Goal: Transaction & Acquisition: Purchase product/service

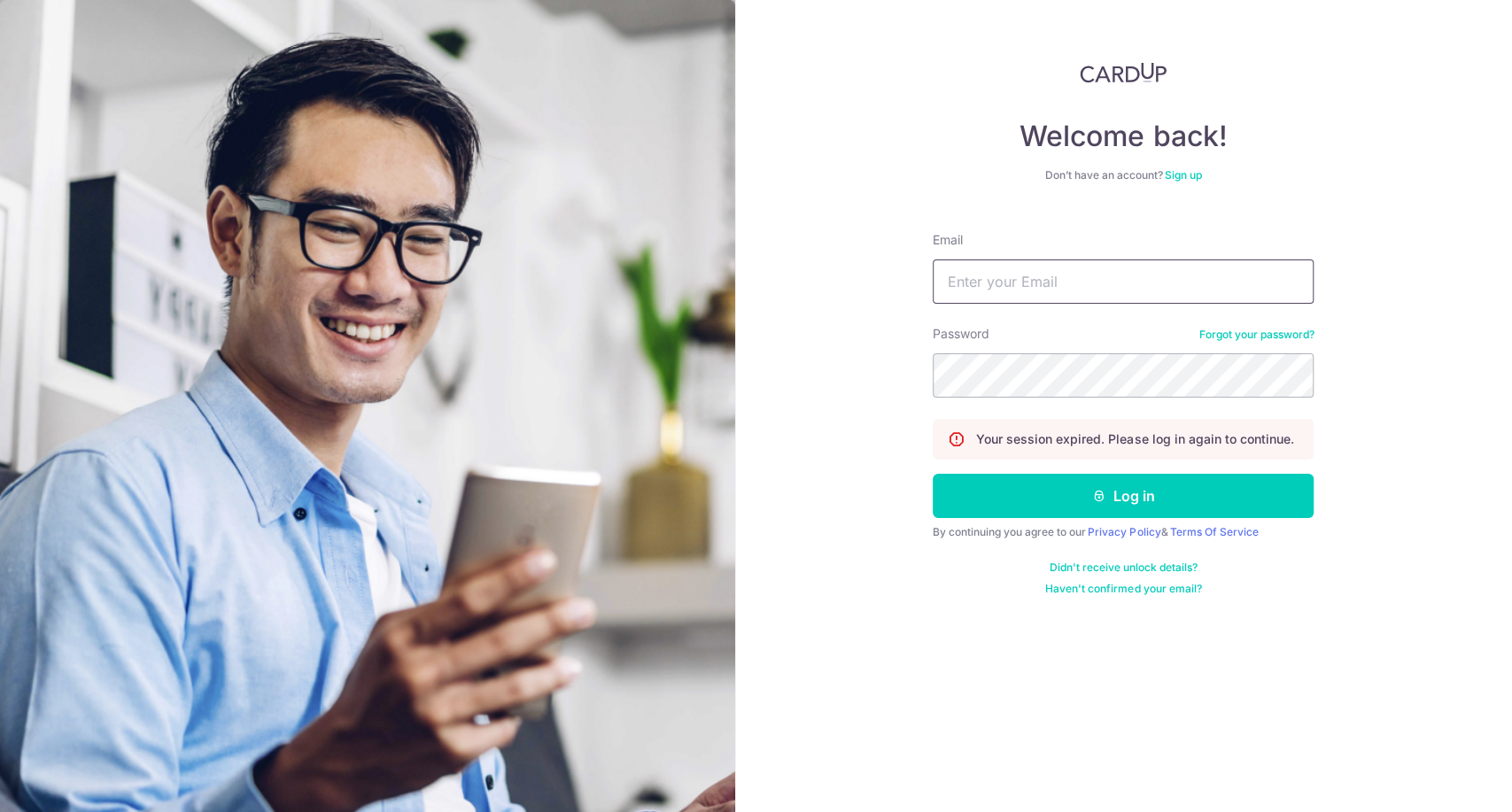
click at [1091, 282] on input "Email" at bounding box center [1123, 282] width 381 height 45
type input "jeffsun@reform.asia"
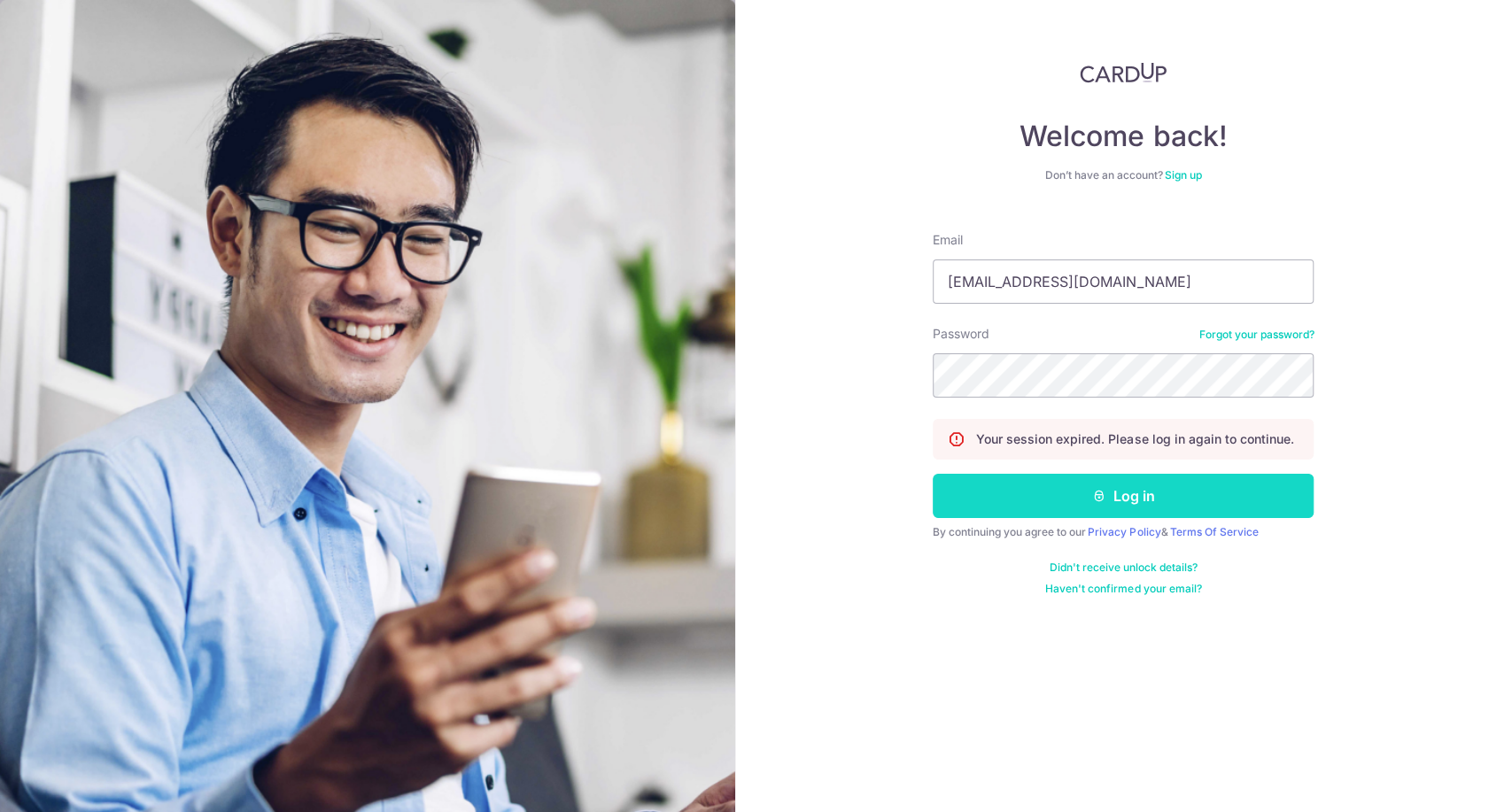
click at [1035, 502] on button "Log in" at bounding box center [1123, 496] width 381 height 45
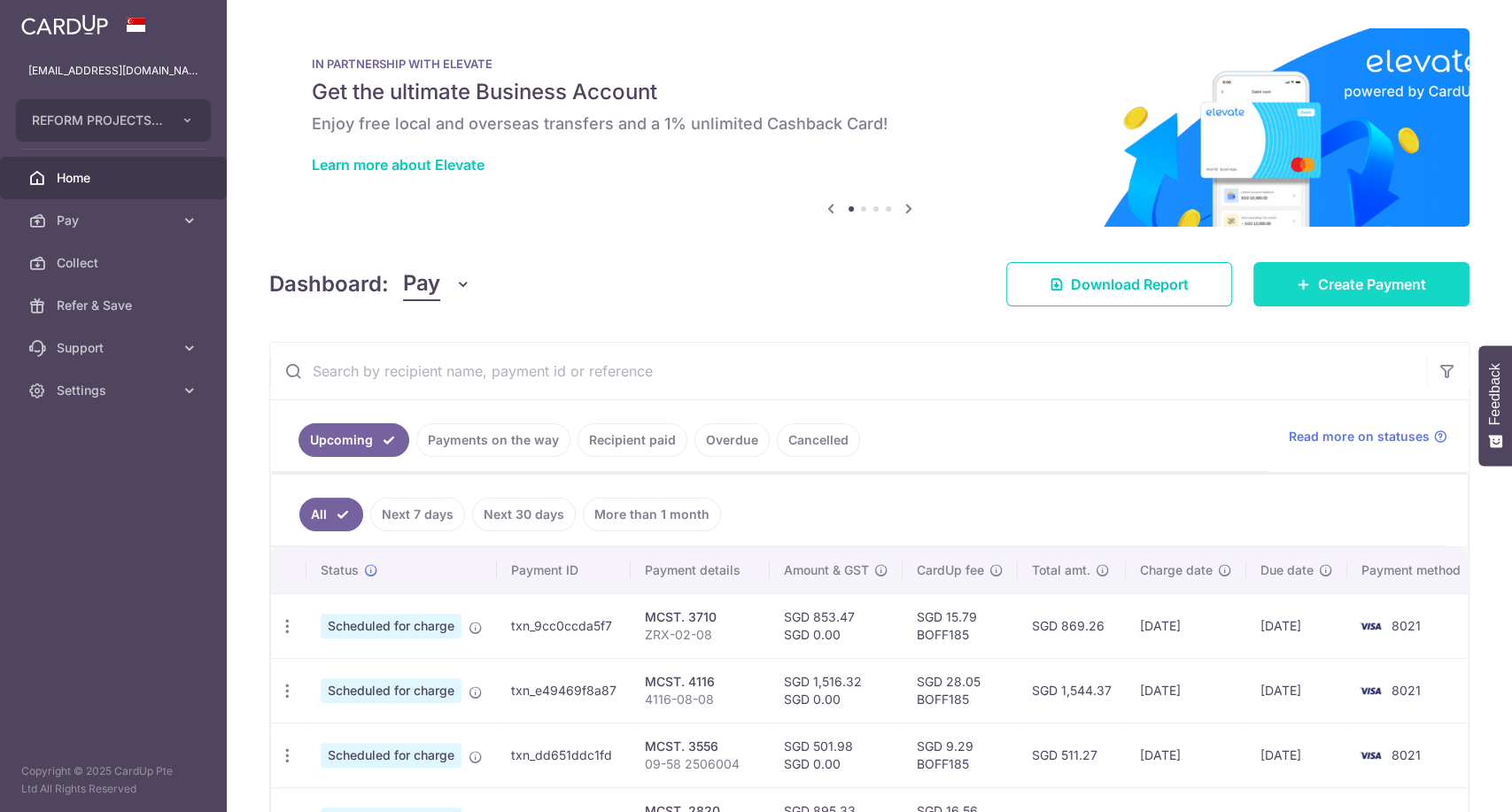
click at [1342, 292] on span "Create Payment" at bounding box center [1373, 284] width 108 height 21
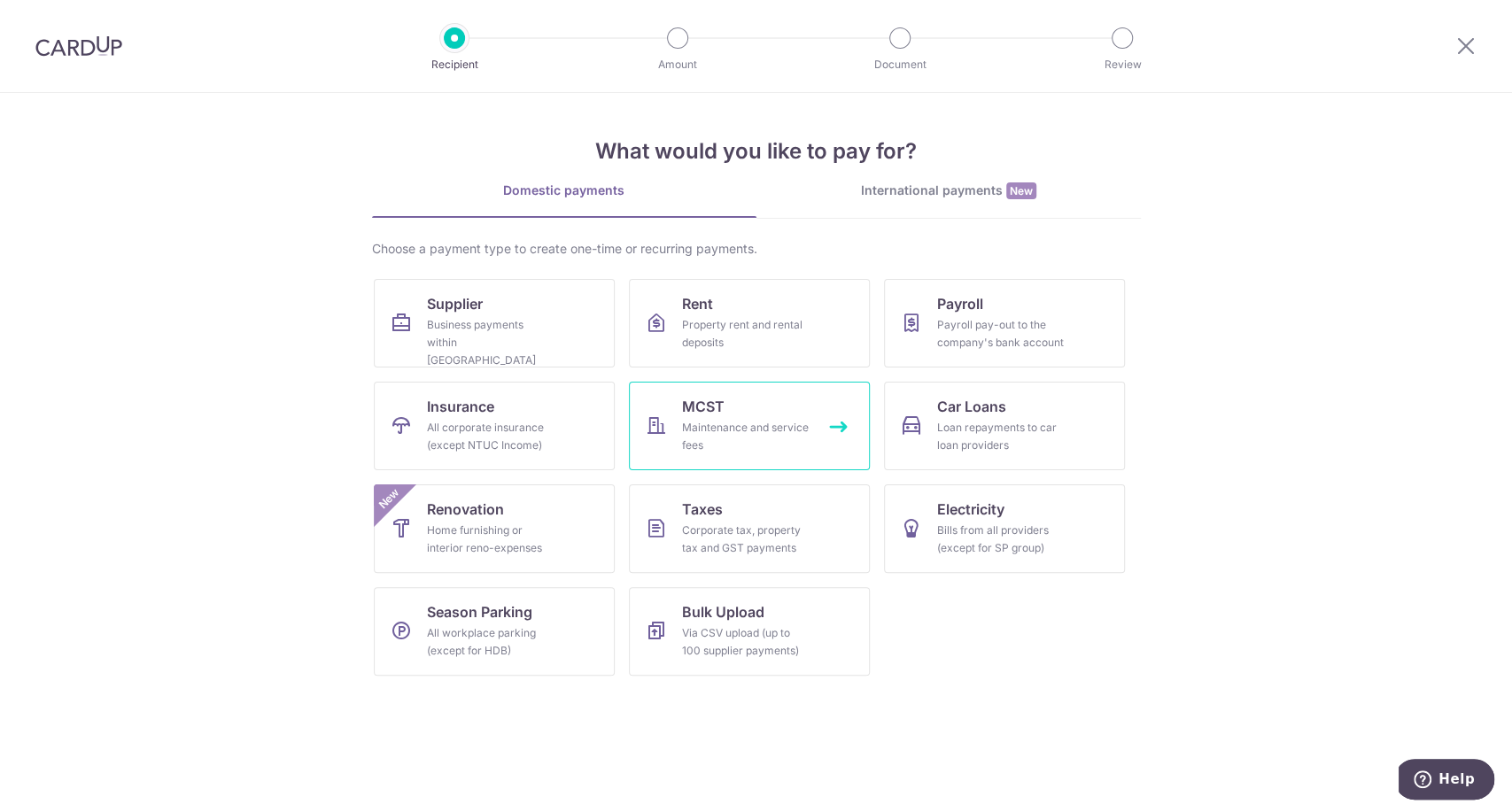
click at [815, 448] on link "MCST Maintenance and service fees" at bounding box center [750, 426] width 241 height 89
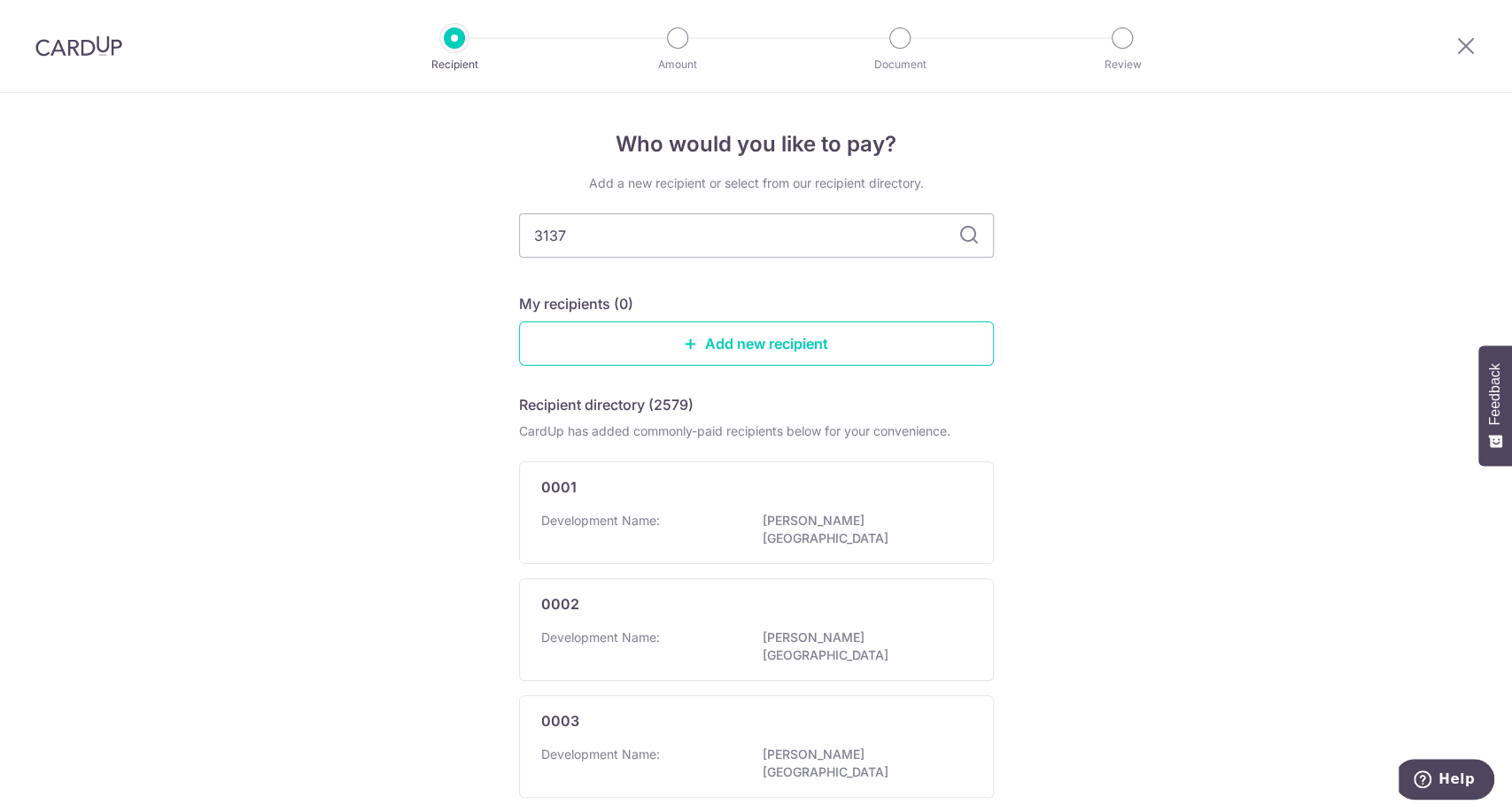
type input "3137"
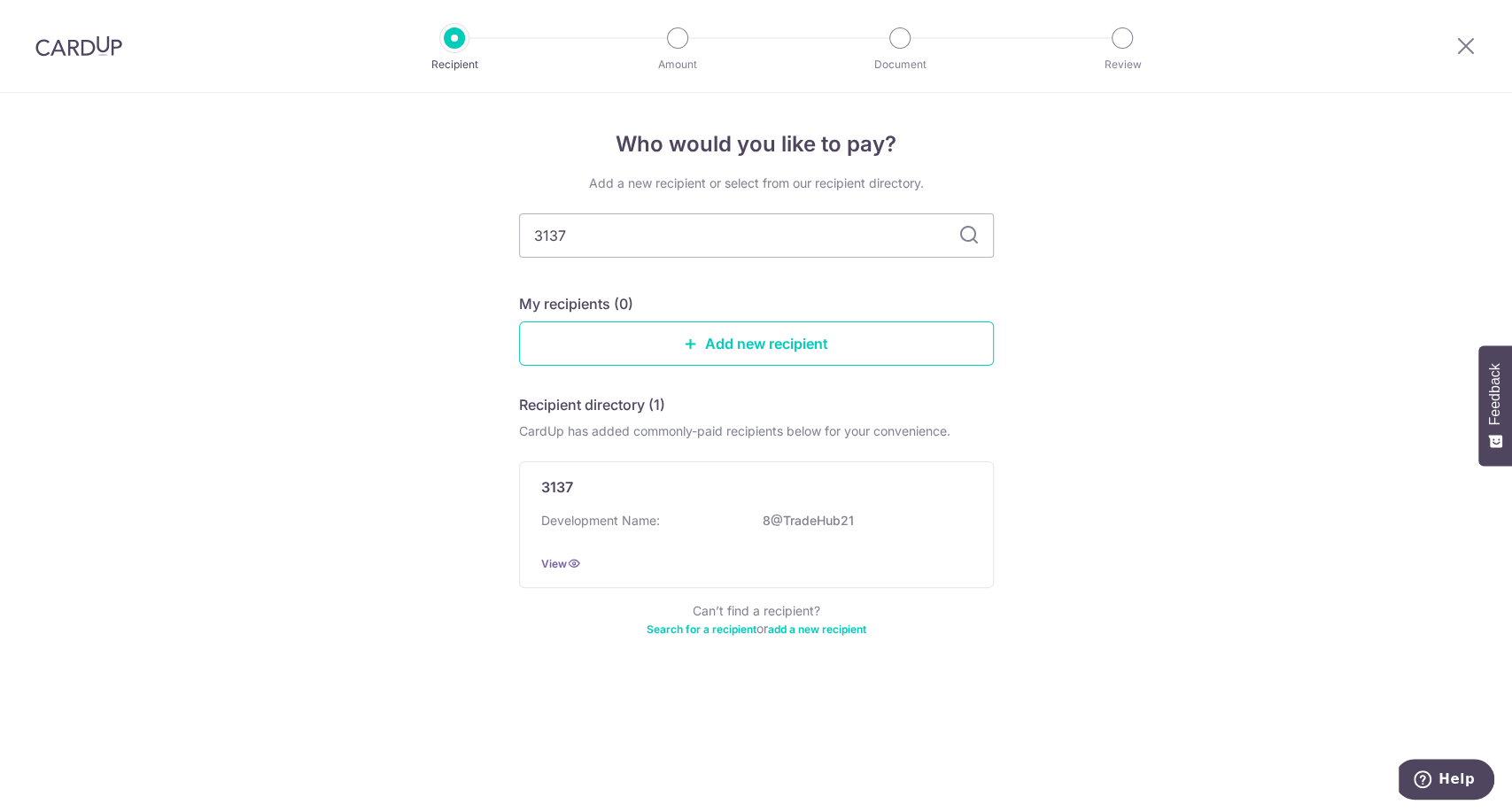
click at [671, 508] on div "3137 Development Name: 8@TradeHub21 View" at bounding box center [756, 524] width 475 height 126
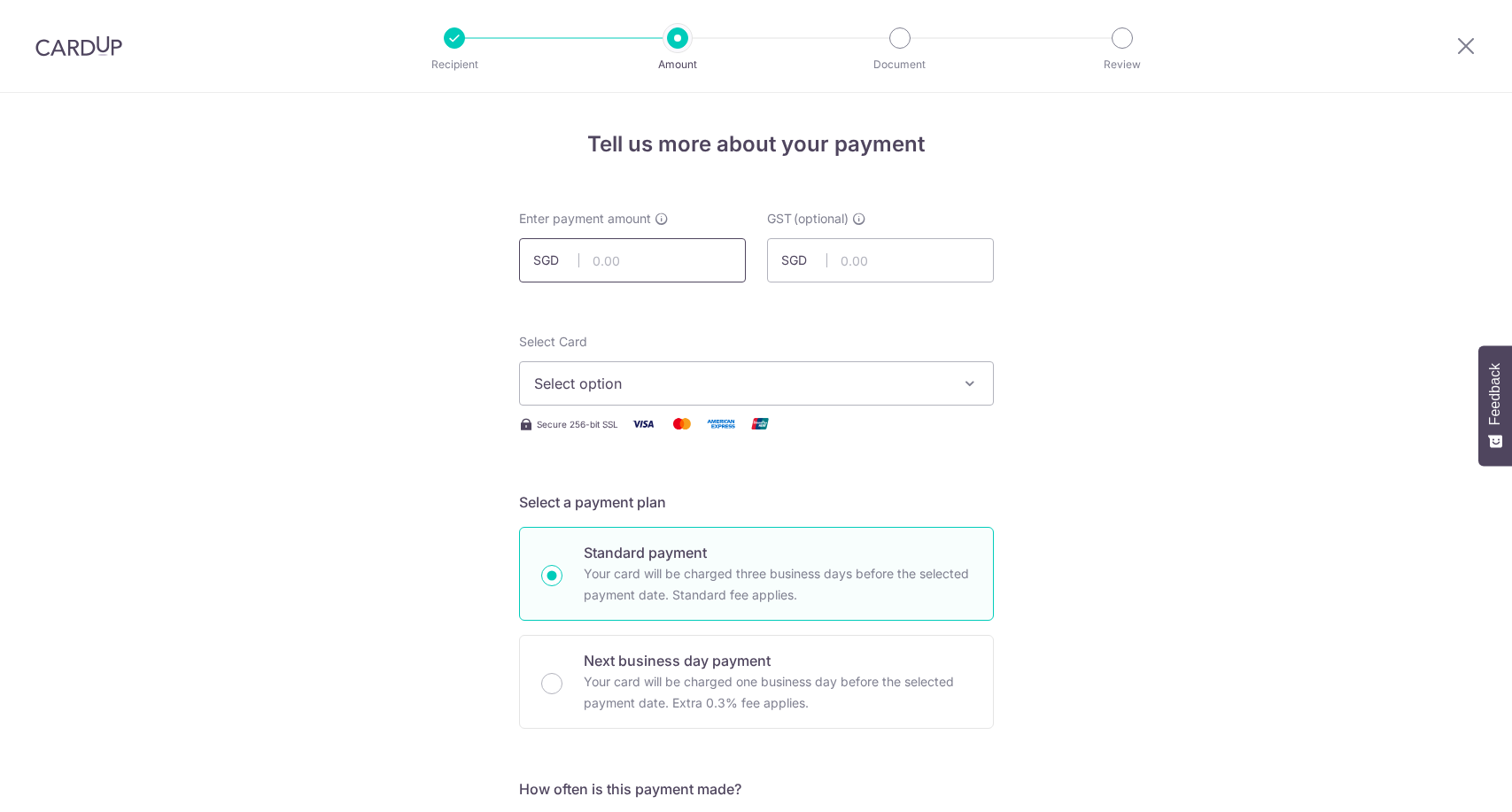
click at [633, 271] on input "text" at bounding box center [633, 260] width 227 height 45
type input "1,255.68"
click at [725, 377] on span "Select option" at bounding box center [741, 383] width 413 height 21
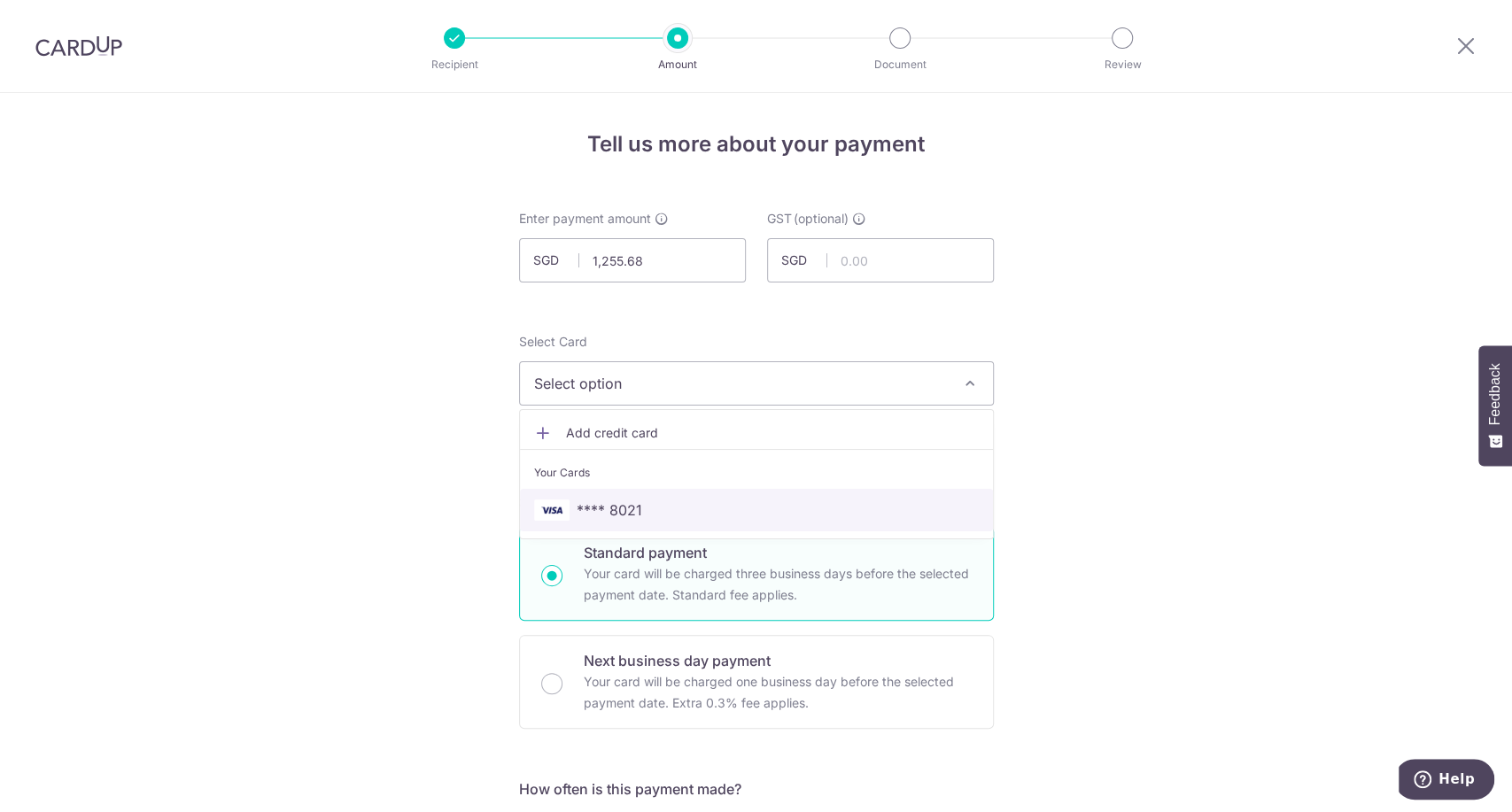
click at [724, 498] on link "**** 8021" at bounding box center [756, 509] width 473 height 43
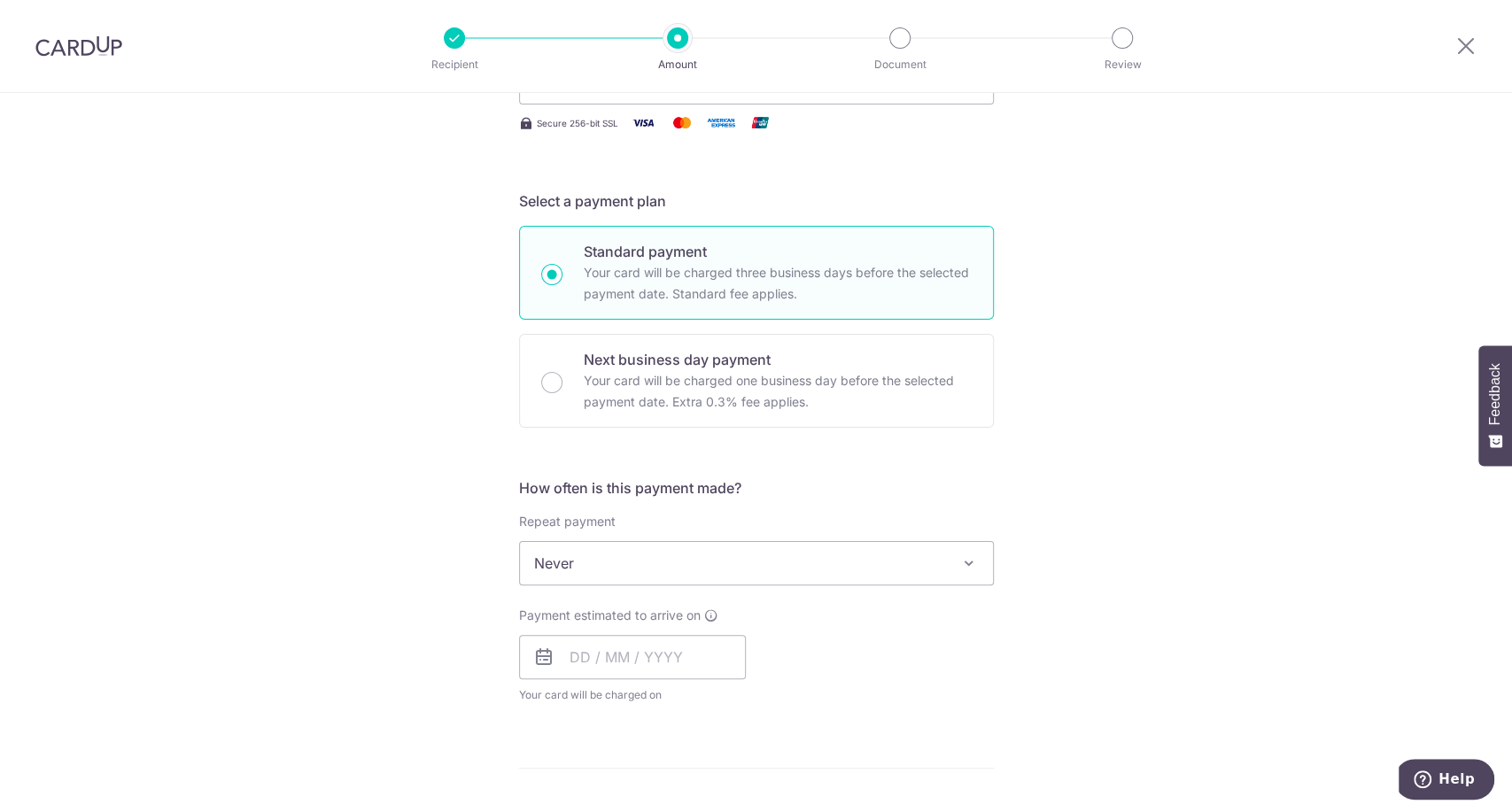
scroll to position [311, 0]
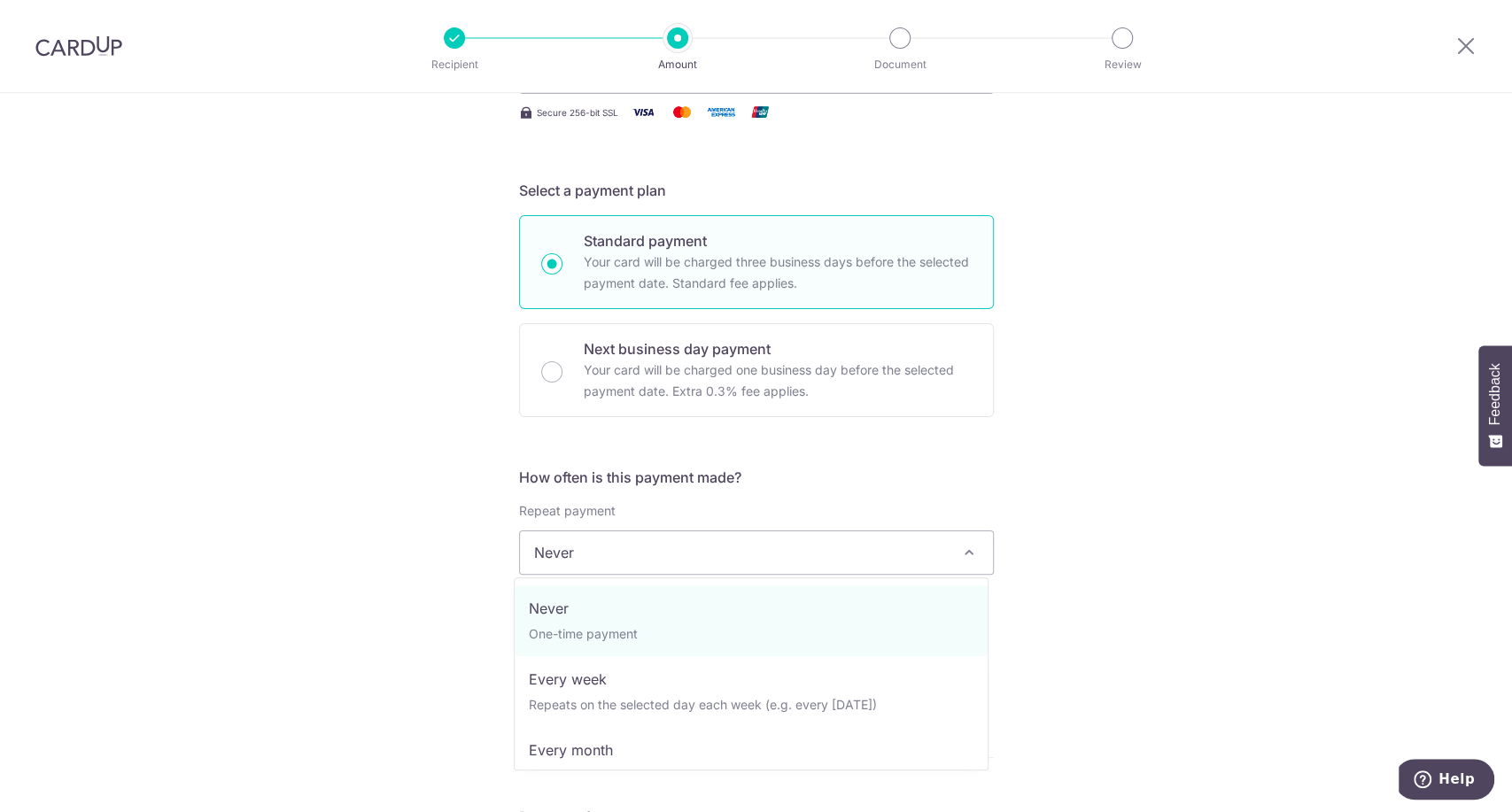
click at [794, 546] on span "Never" at bounding box center [756, 552] width 473 height 43
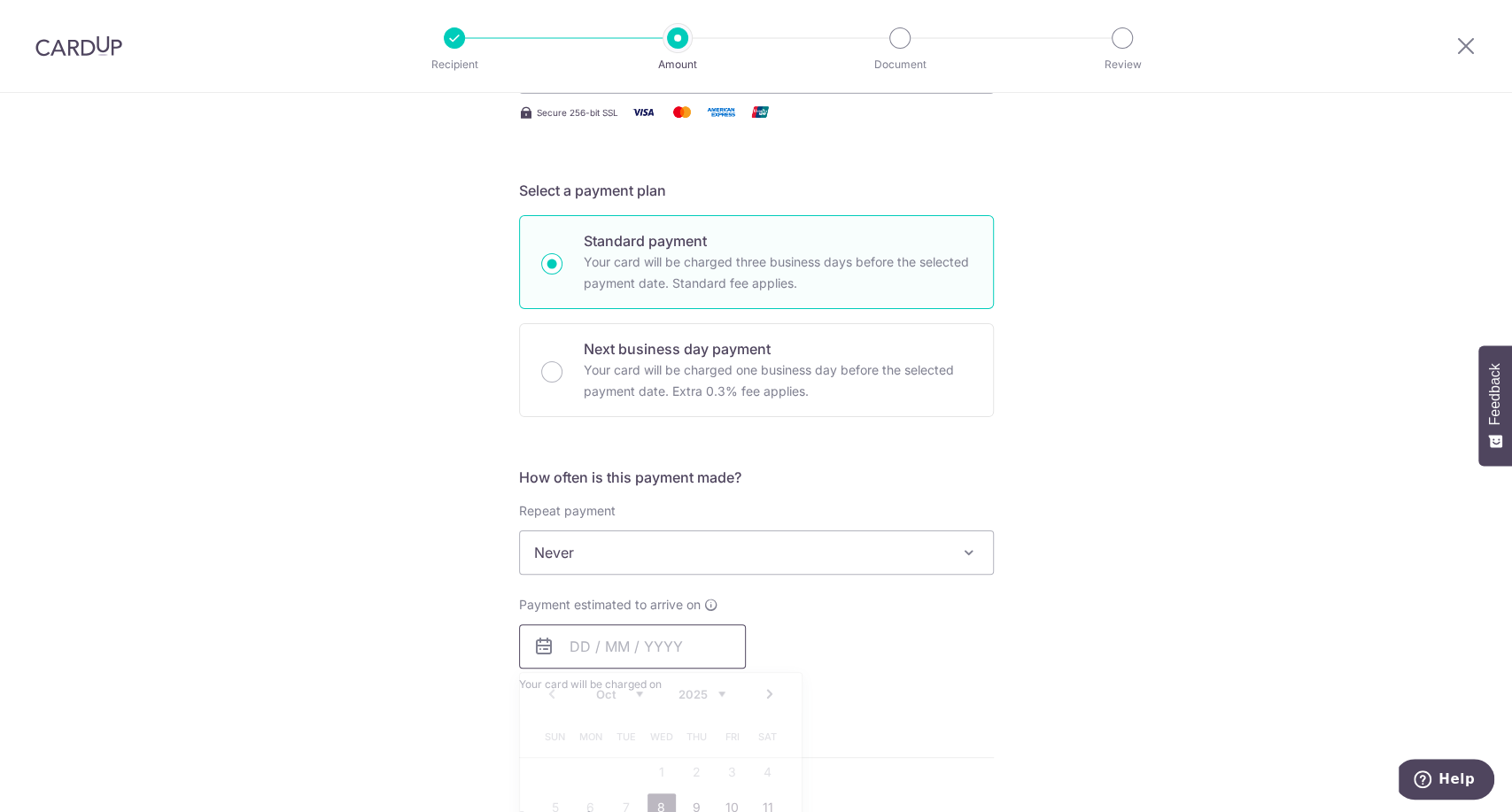
click at [641, 633] on input "text" at bounding box center [633, 647] width 227 height 45
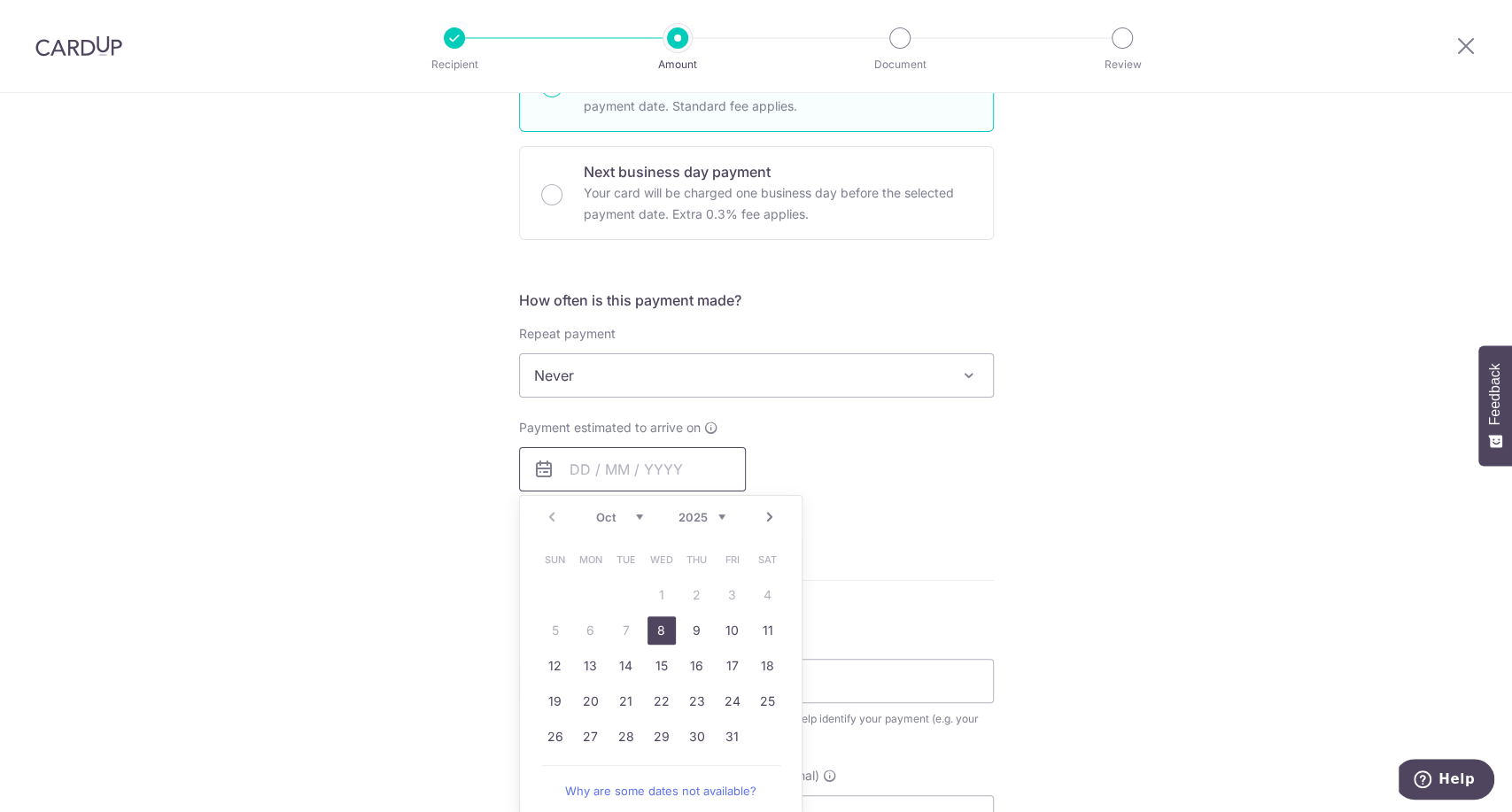
scroll to position [489, 0]
click at [587, 734] on link "27" at bounding box center [590, 736] width 28 height 28
type input "27/10/2025"
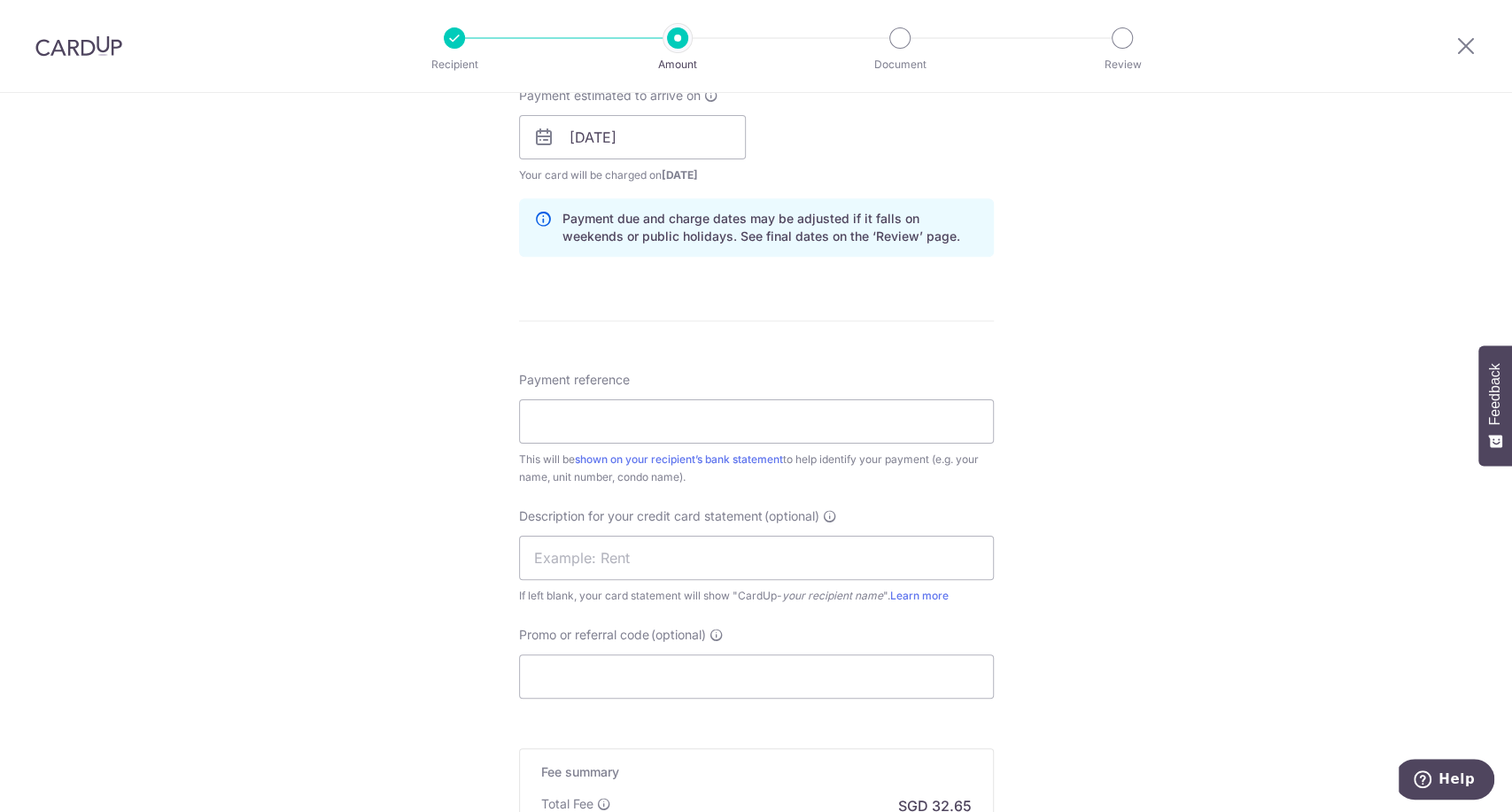
scroll to position [822, 0]
click at [750, 414] on input "Payment reference" at bounding box center [756, 421] width 475 height 45
type input "8-05-10"
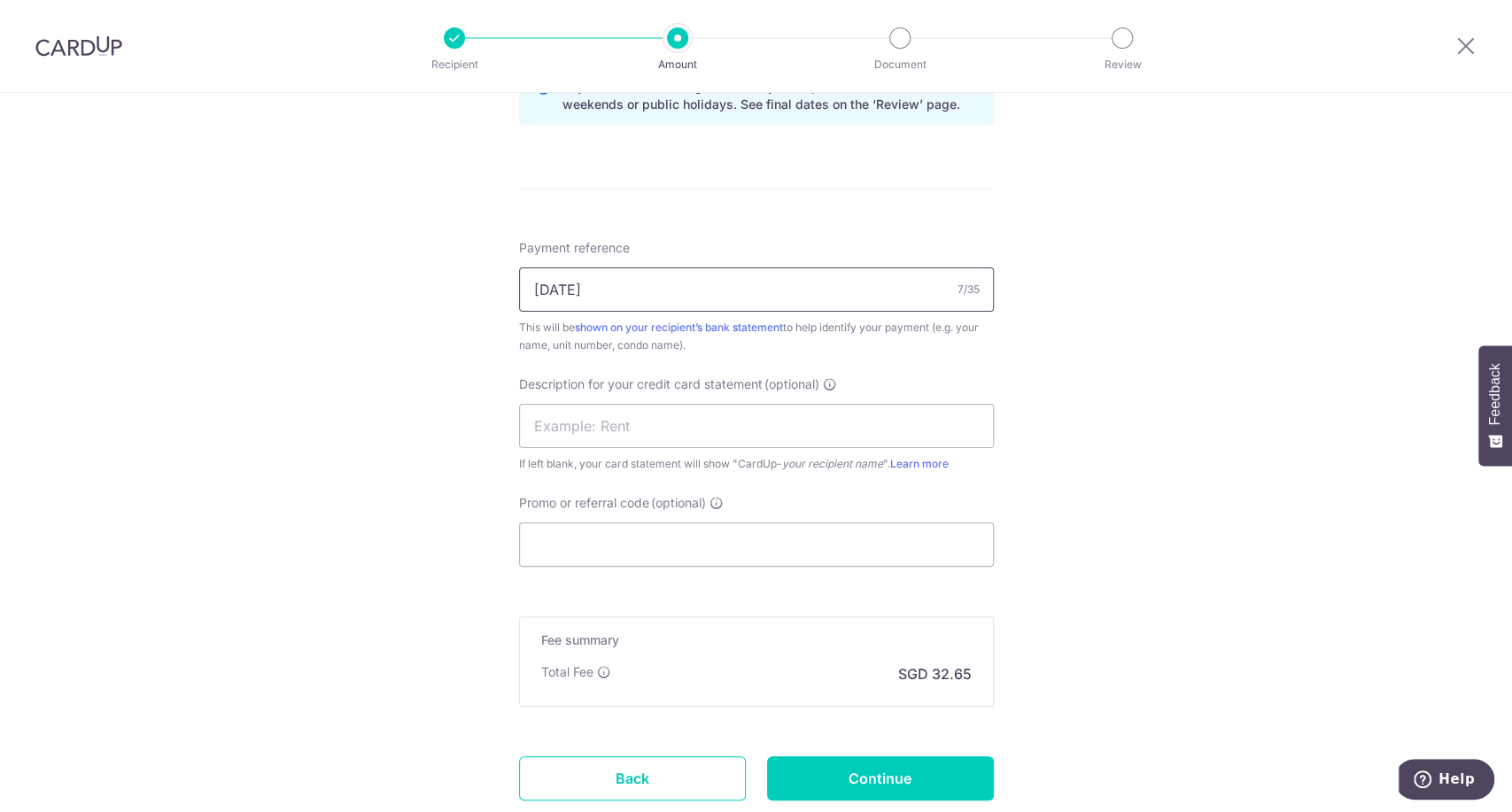
scroll to position [963, 0]
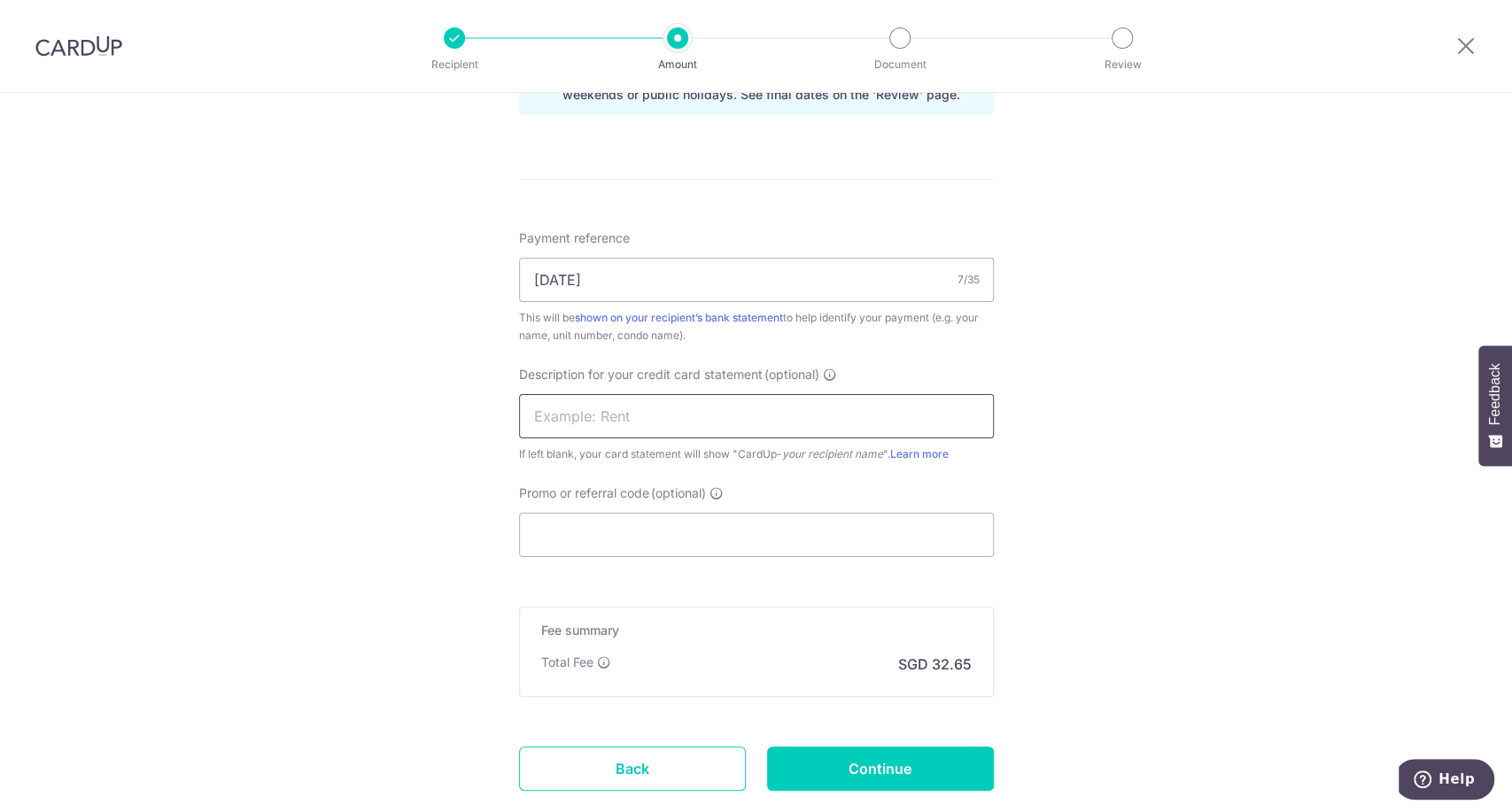
click at [689, 423] on input "text" at bounding box center [756, 416] width 475 height 45
type input "t"
type input "8TH510"
paste input "BOFF185"
click at [756, 522] on input "Promo or referral code (optional)" at bounding box center [756, 534] width 475 height 45
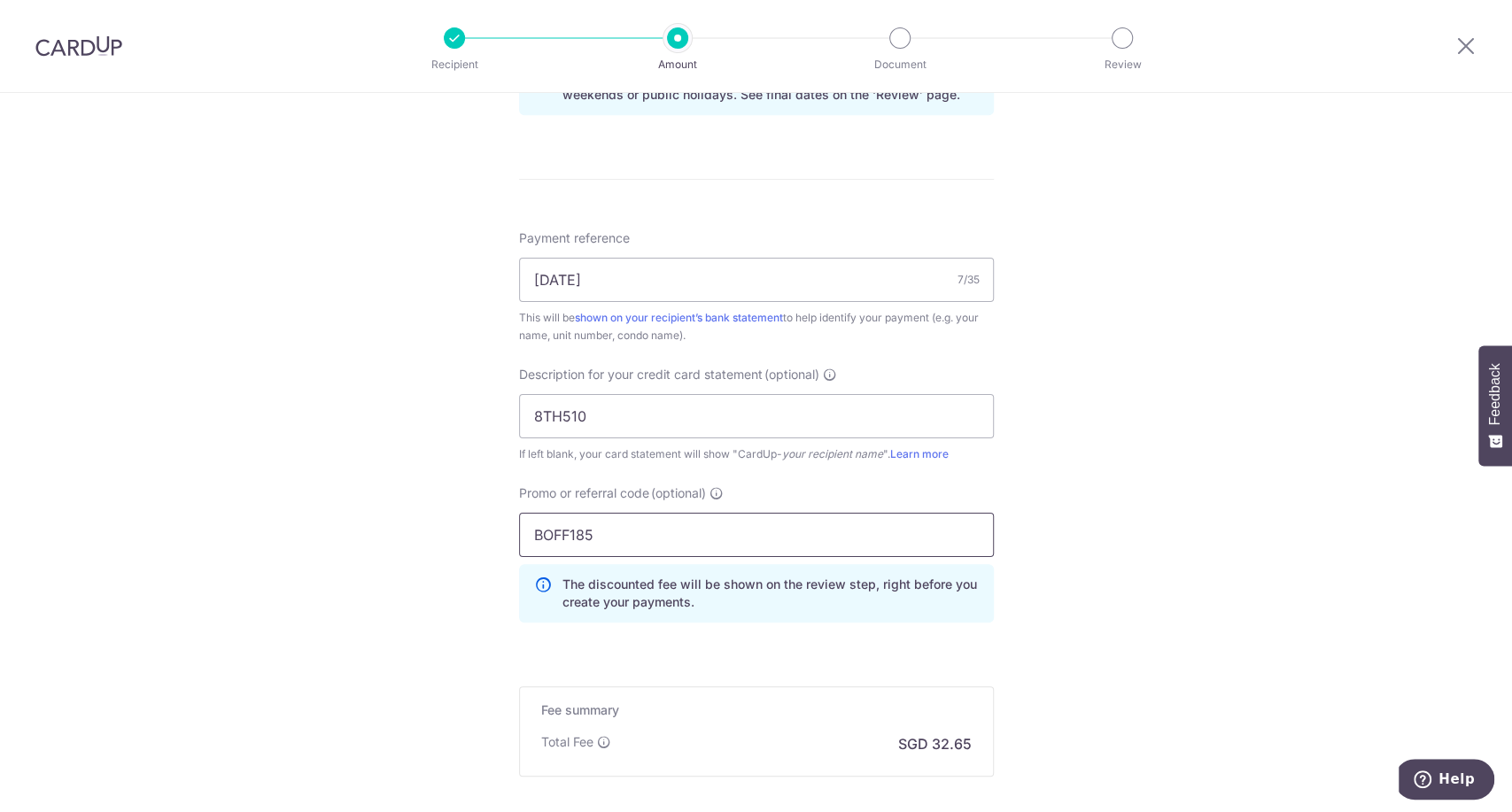
scroll to position [1152, 0]
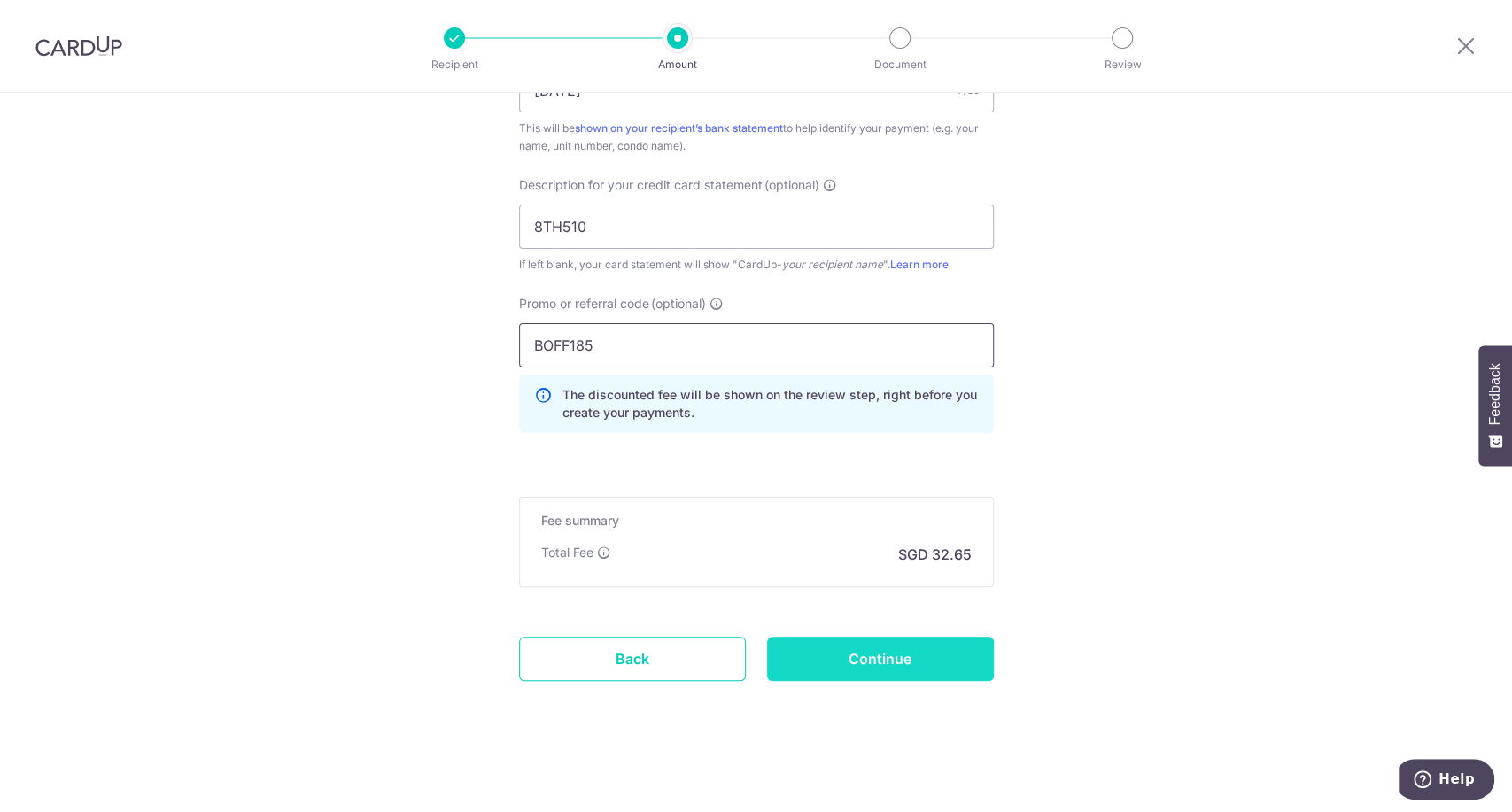
type input "BOFF185"
click at [878, 670] on input "Continue" at bounding box center [881, 659] width 227 height 45
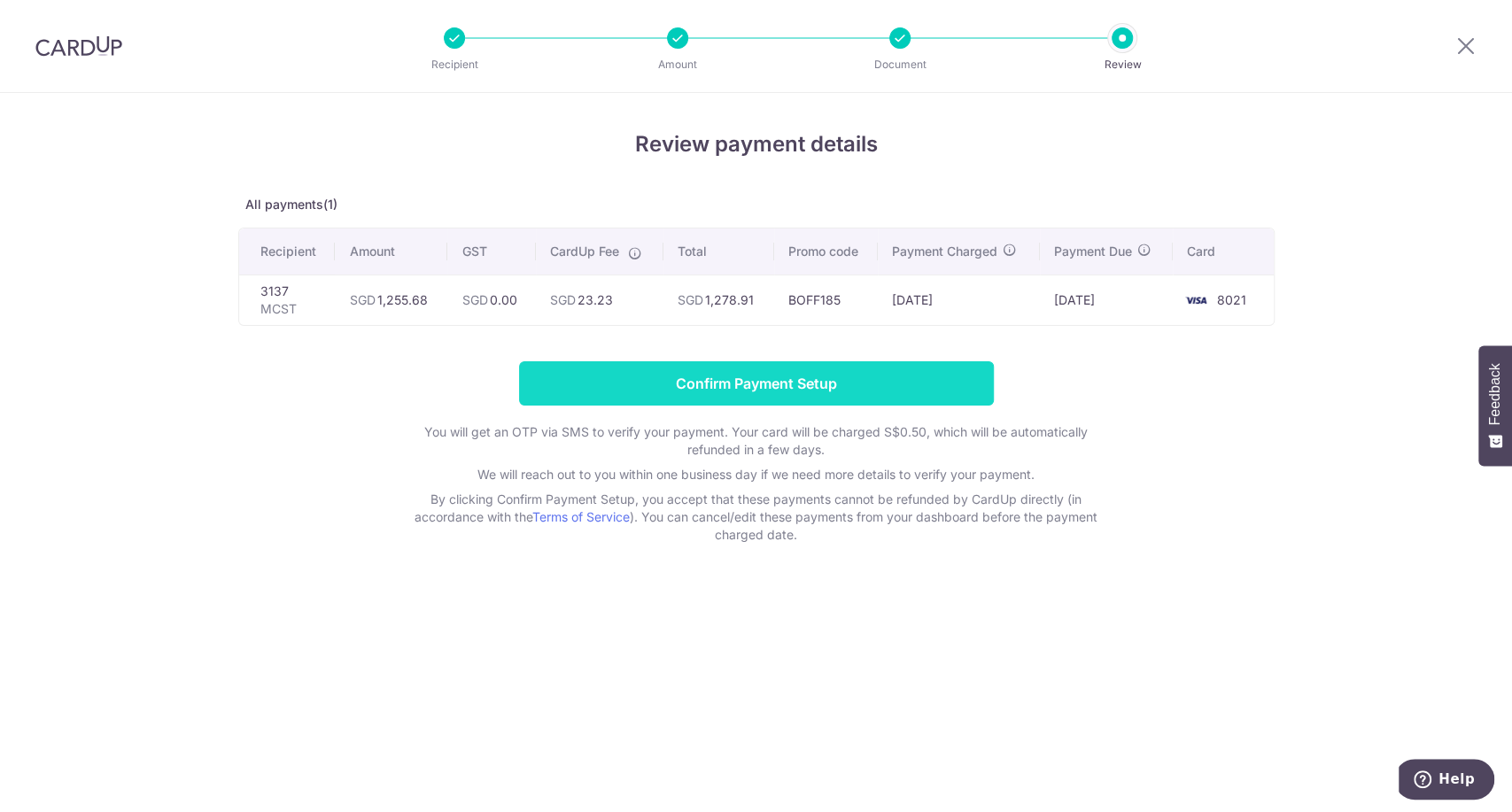
click at [684, 393] on input "Confirm Payment Setup" at bounding box center [756, 383] width 475 height 45
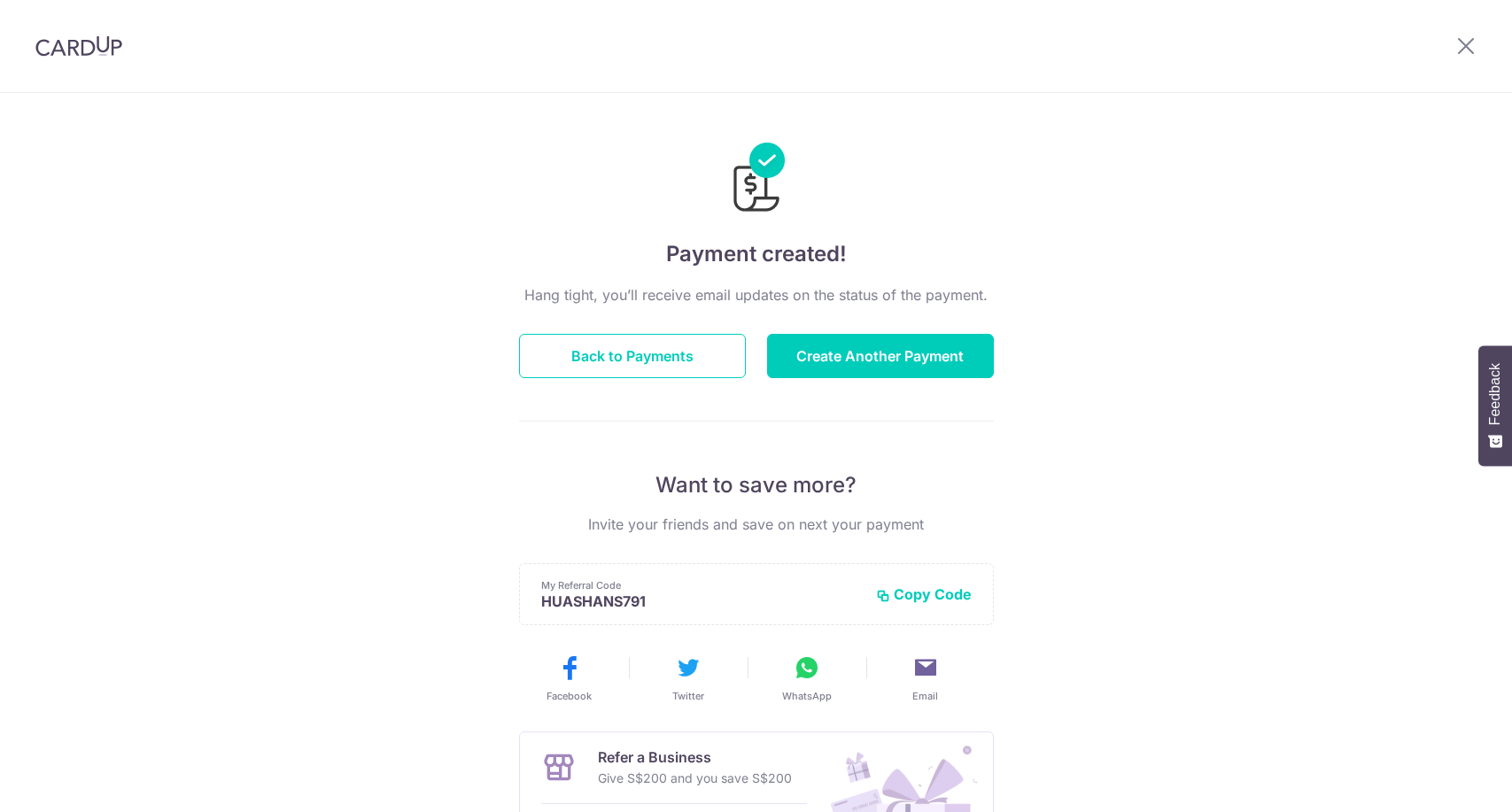
click at [849, 349] on button "Create Another Payment" at bounding box center [881, 356] width 227 height 45
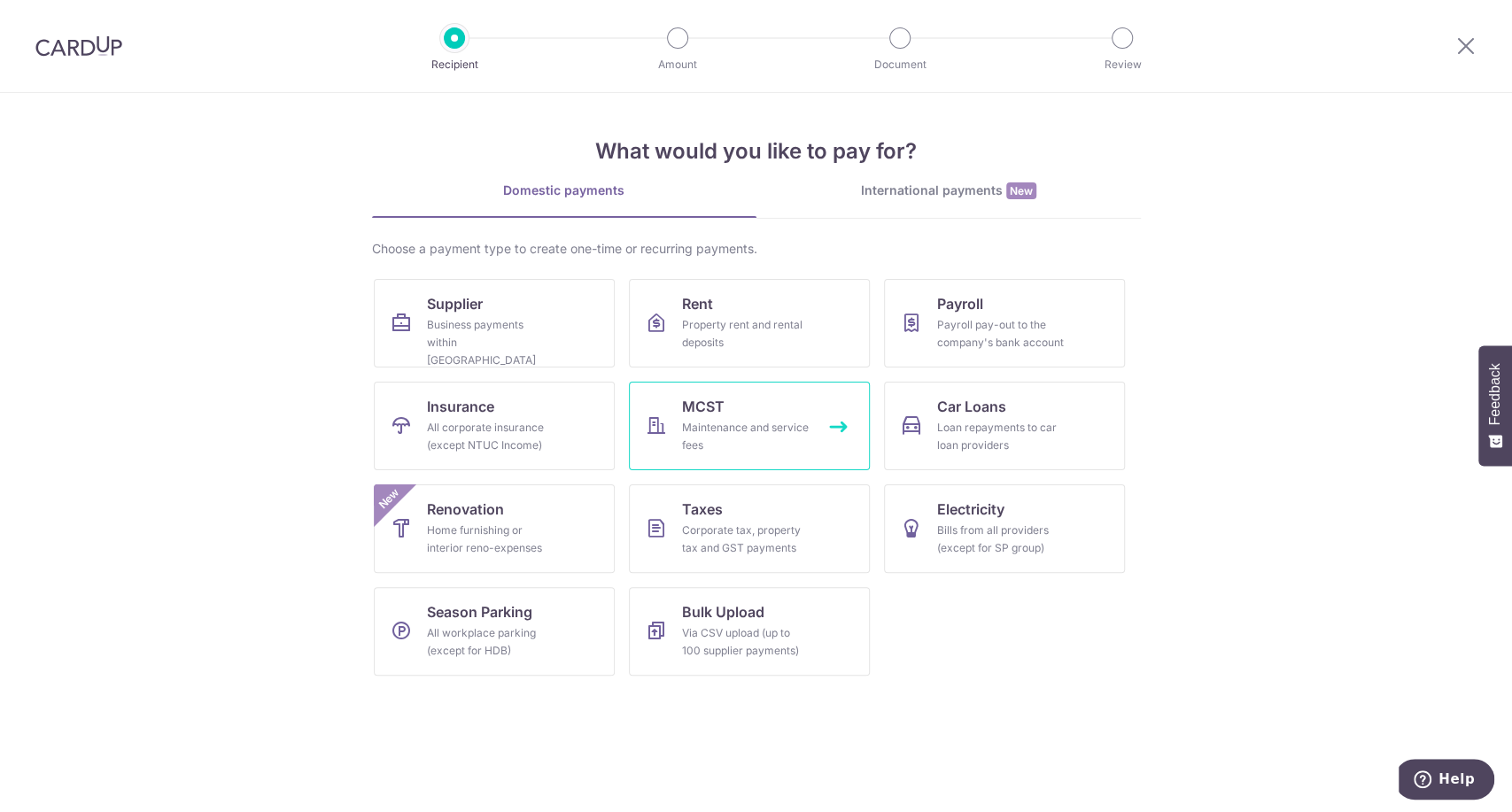
click at [756, 419] on div "Maintenance and service fees" at bounding box center [746, 437] width 127 height 36
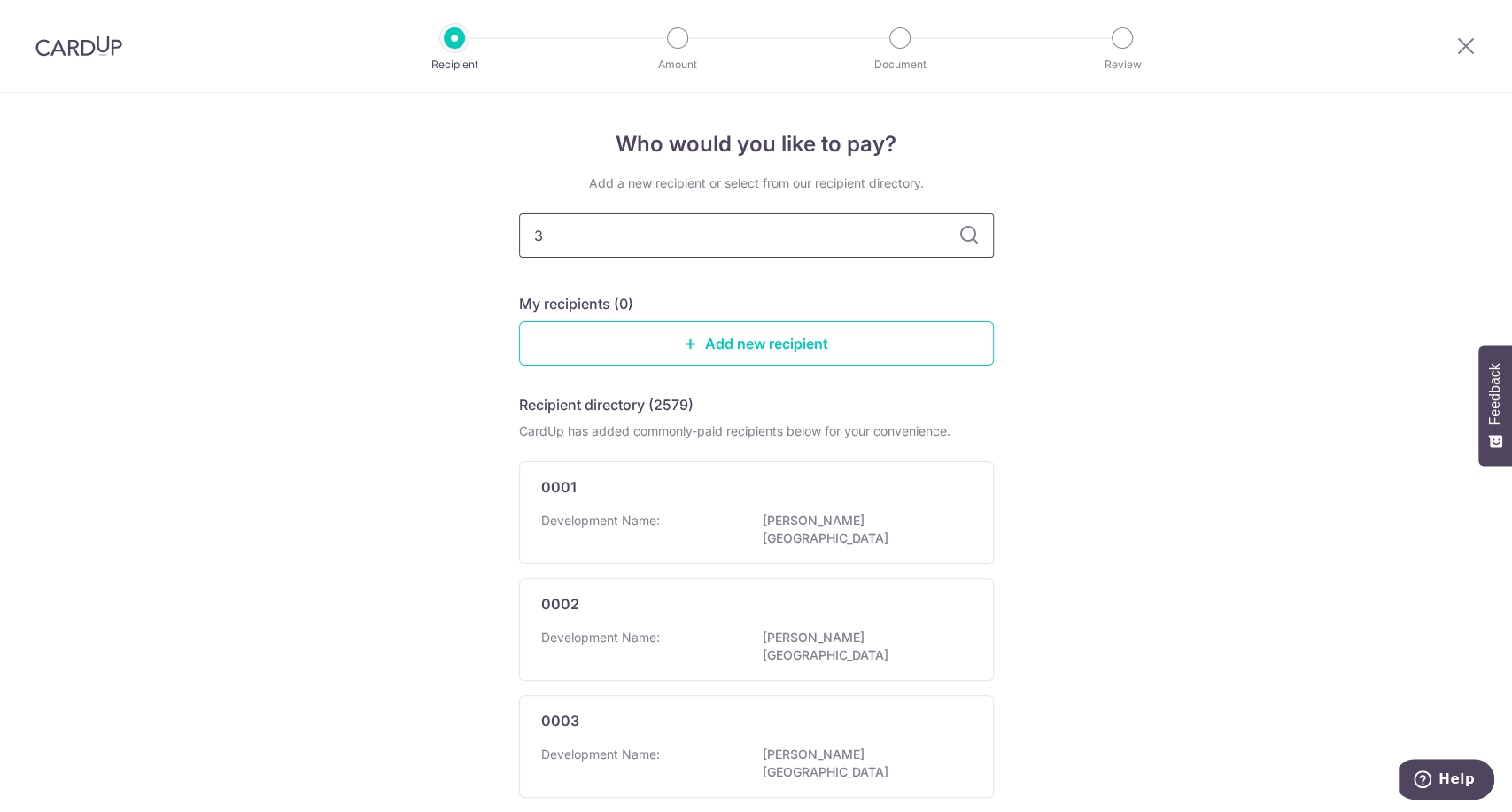
click at [681, 238] on input "3" at bounding box center [756, 236] width 475 height 45
type input "3564"
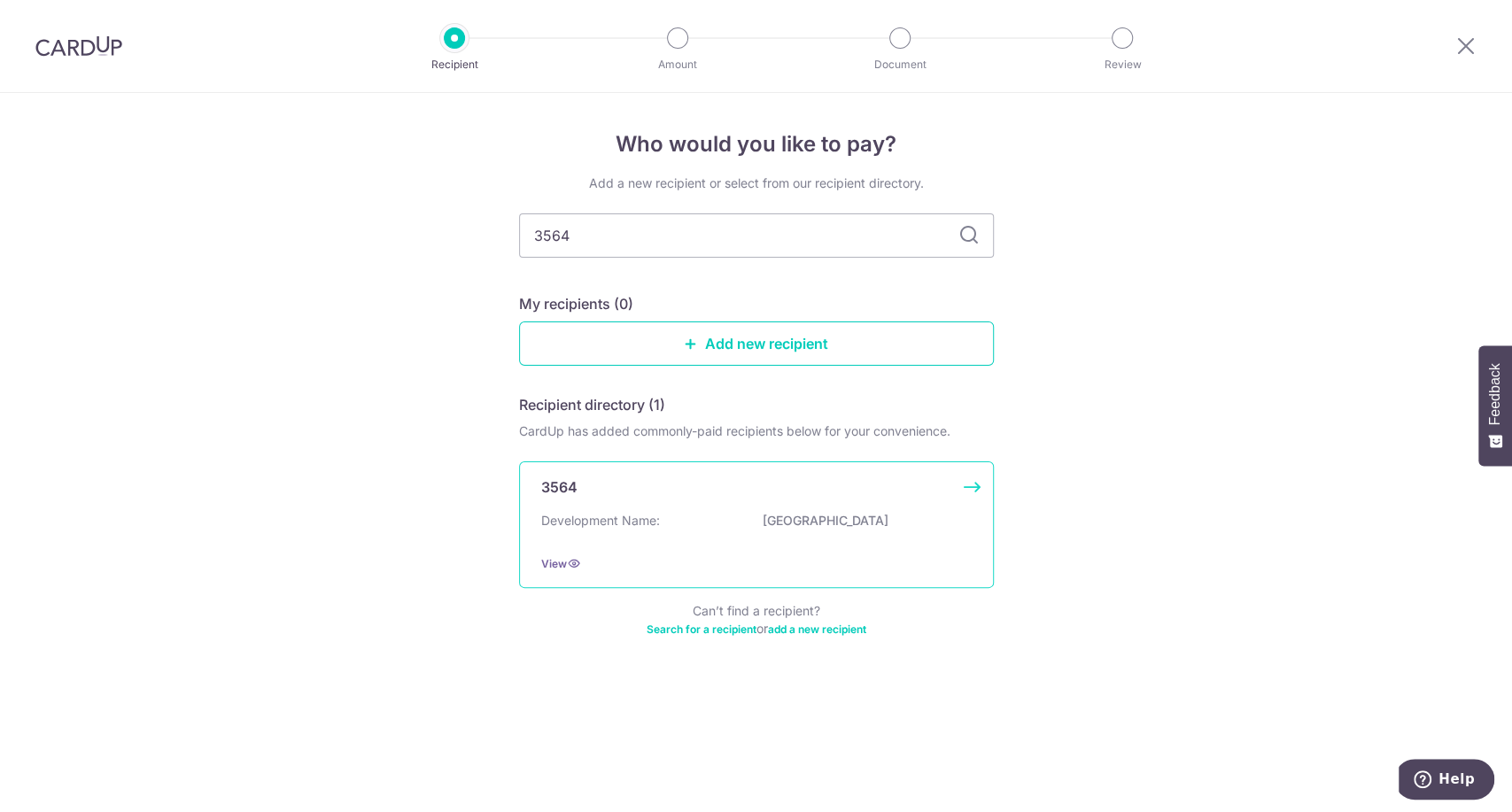
click at [707, 513] on div "Development Name: WCEGA PLAZA AND TOWER" at bounding box center [756, 526] width 431 height 28
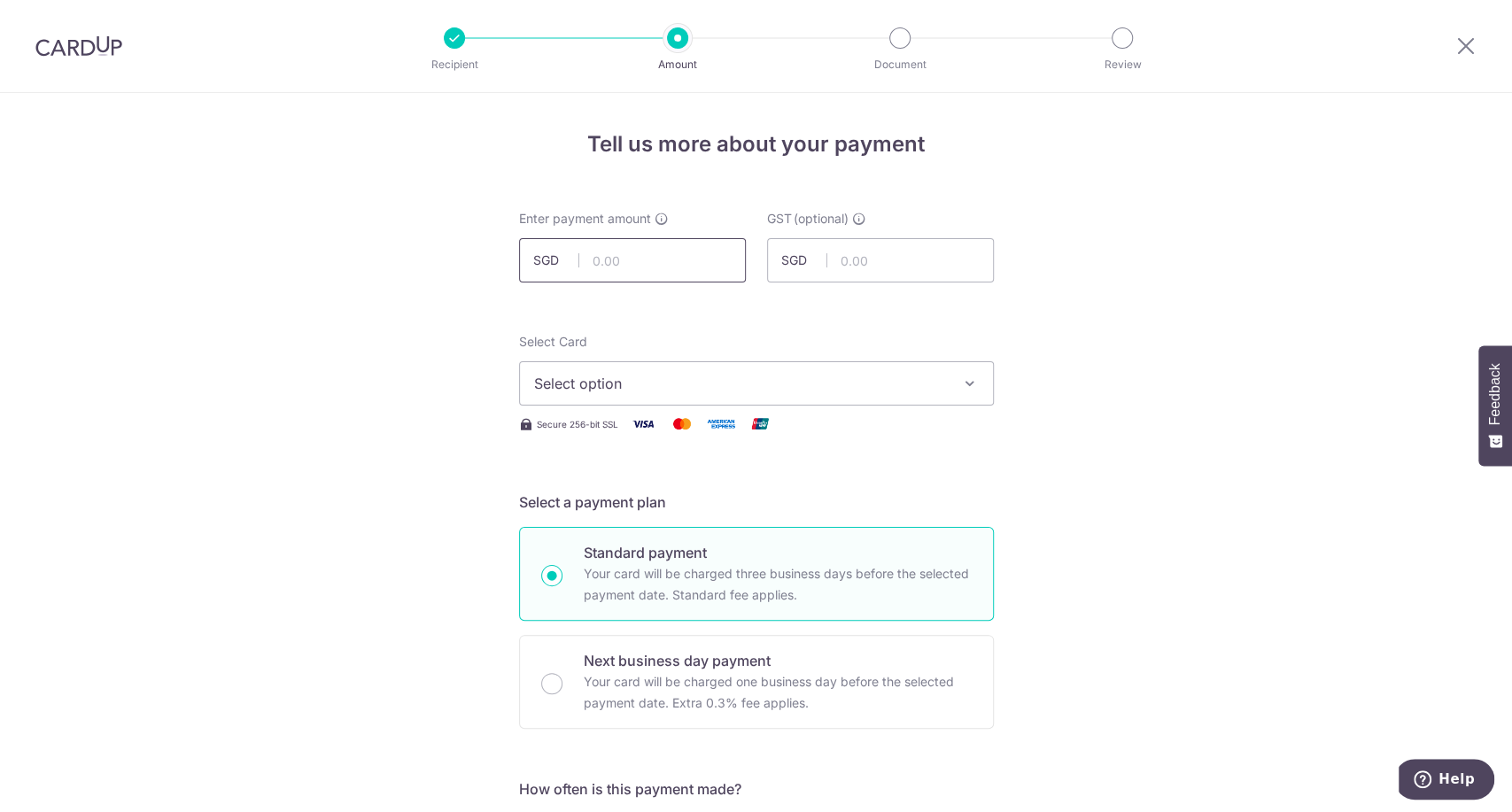
click at [616, 260] on input "text" at bounding box center [633, 260] width 227 height 45
type input "766.38"
click at [803, 384] on span "Select option" at bounding box center [741, 383] width 413 height 21
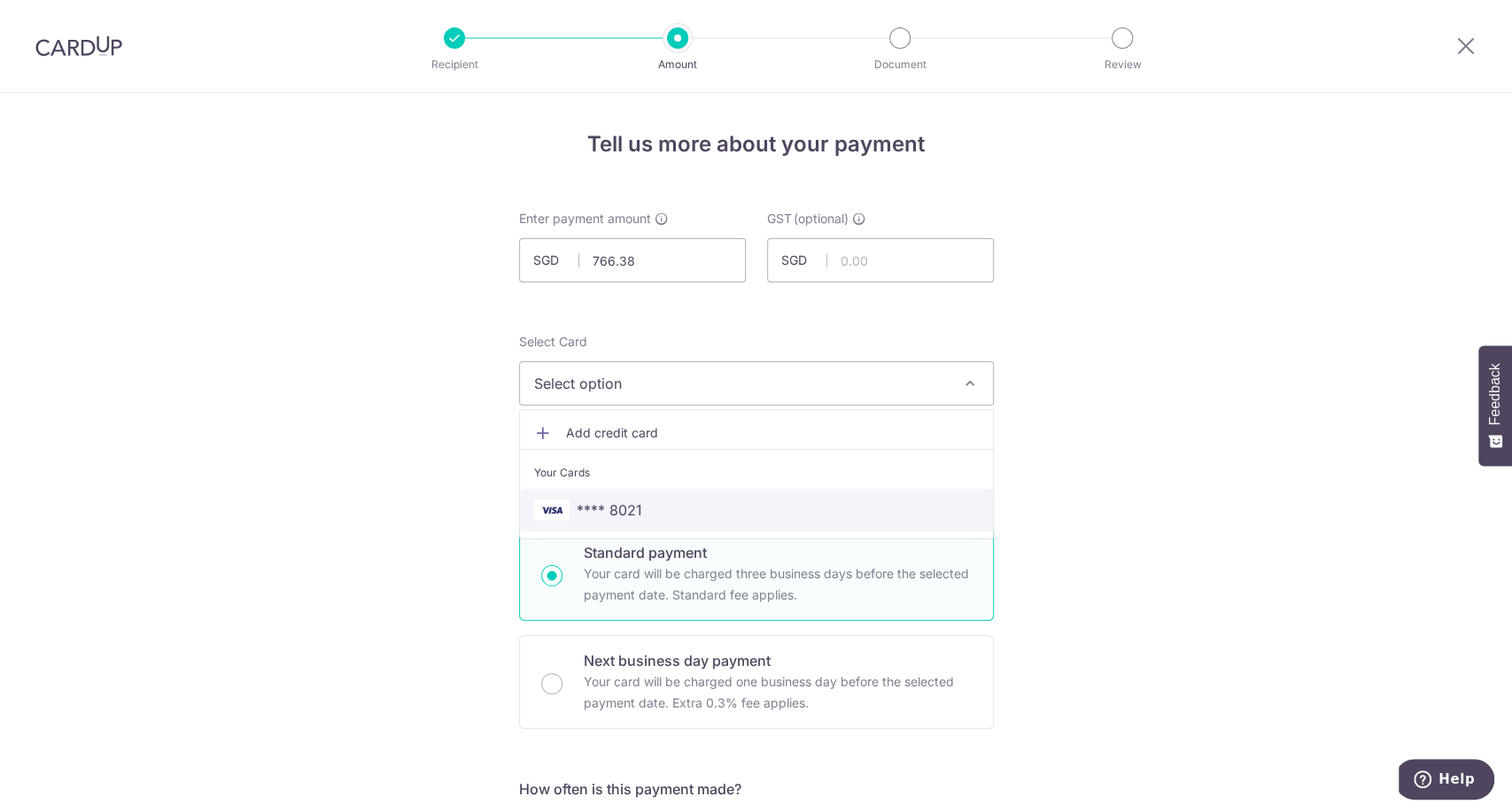
click at [786, 500] on span "**** 8021" at bounding box center [756, 509] width 445 height 21
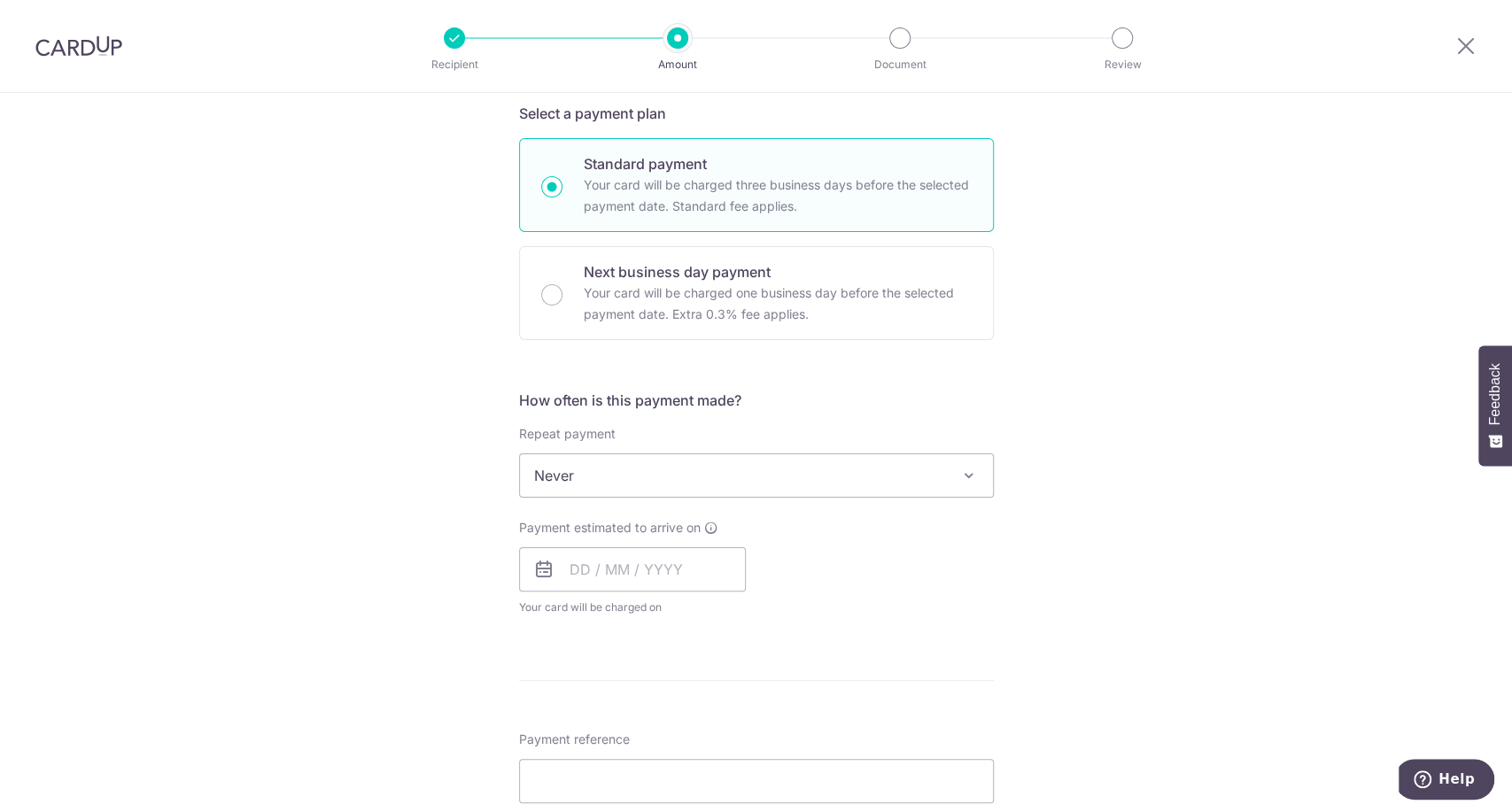
scroll to position [388, 0]
click at [675, 570] on input "text" at bounding box center [633, 570] width 227 height 45
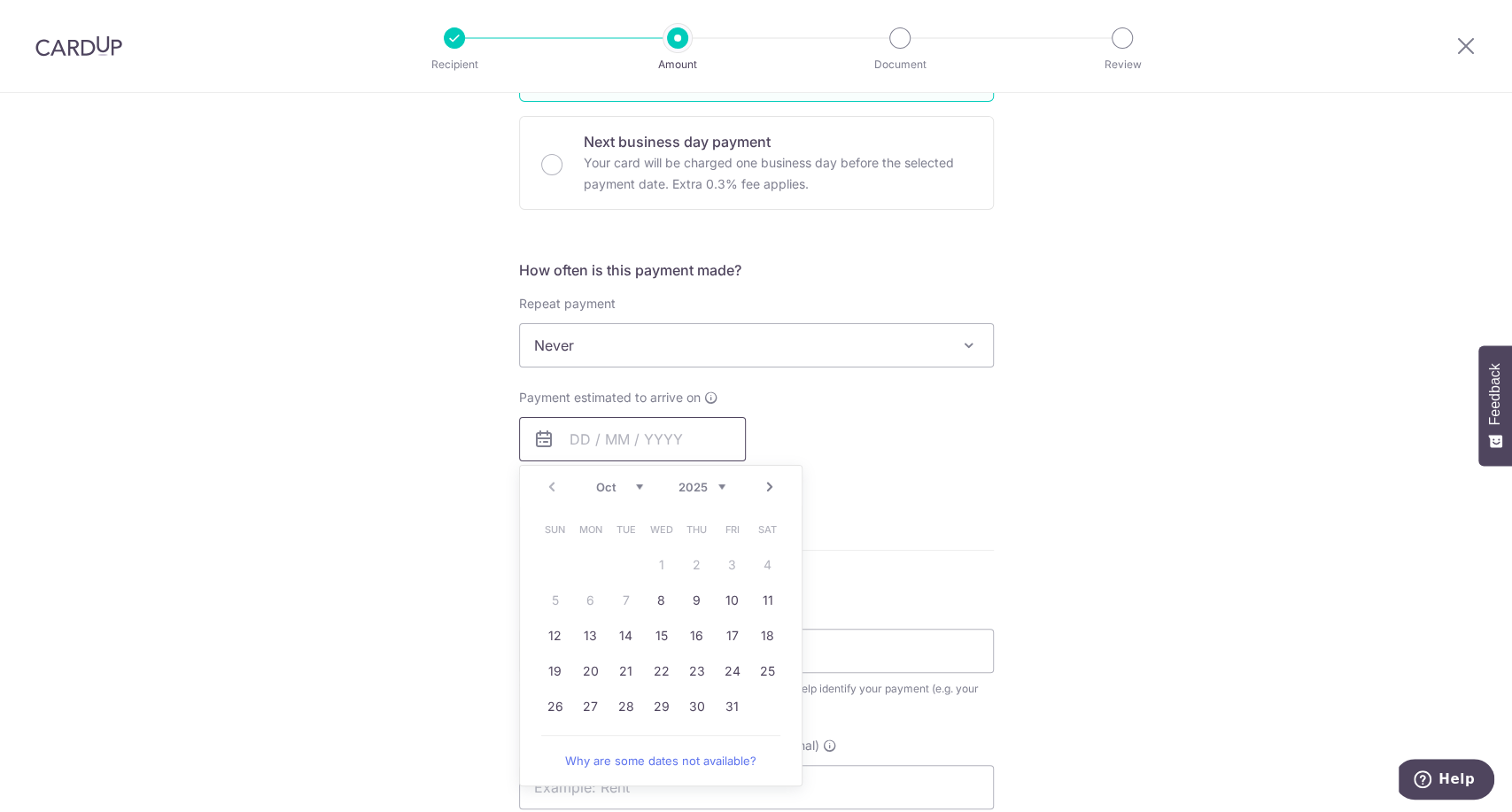
scroll to position [522, 0]
click at [699, 662] on link "23" at bounding box center [697, 668] width 28 height 28
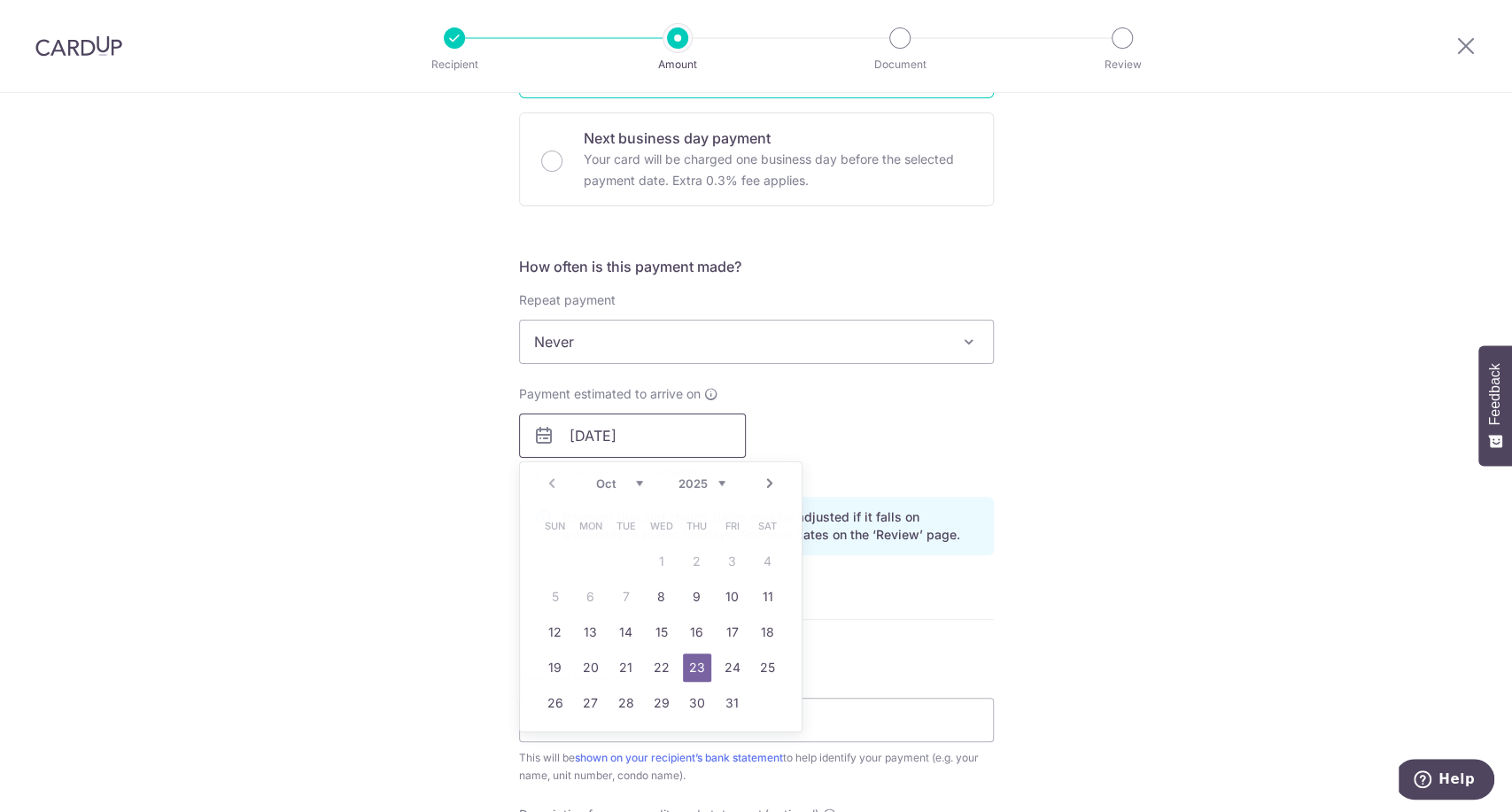
click at [692, 429] on input "[DATE]" at bounding box center [633, 436] width 227 height 45
click at [625, 704] on link "28" at bounding box center [626, 704] width 28 height 28
type input "[DATE]"
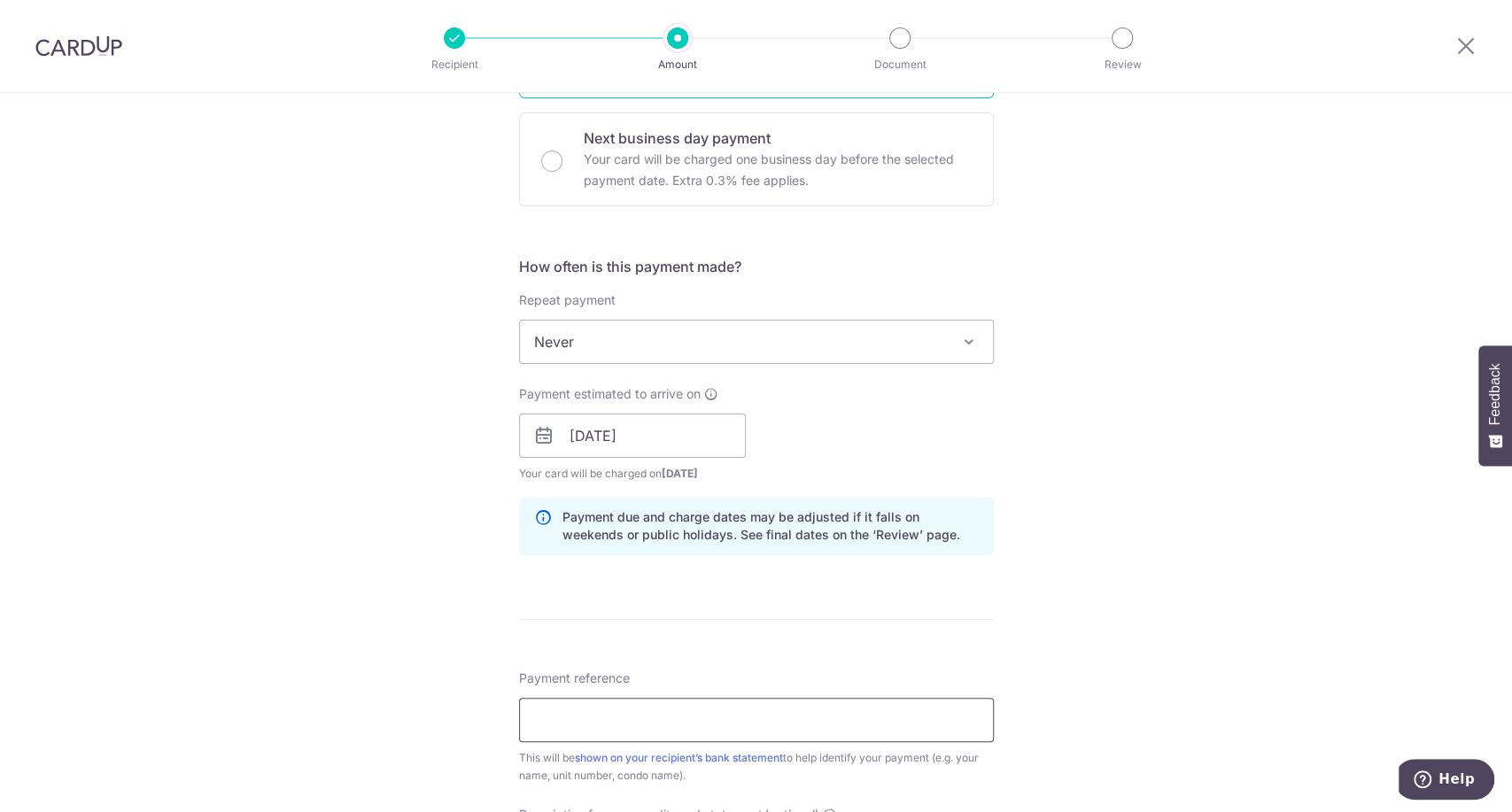
click at [731, 722] on input "Payment reference" at bounding box center [756, 719] width 475 height 45
type input "2"
type input "w"
type input "021-23-76"
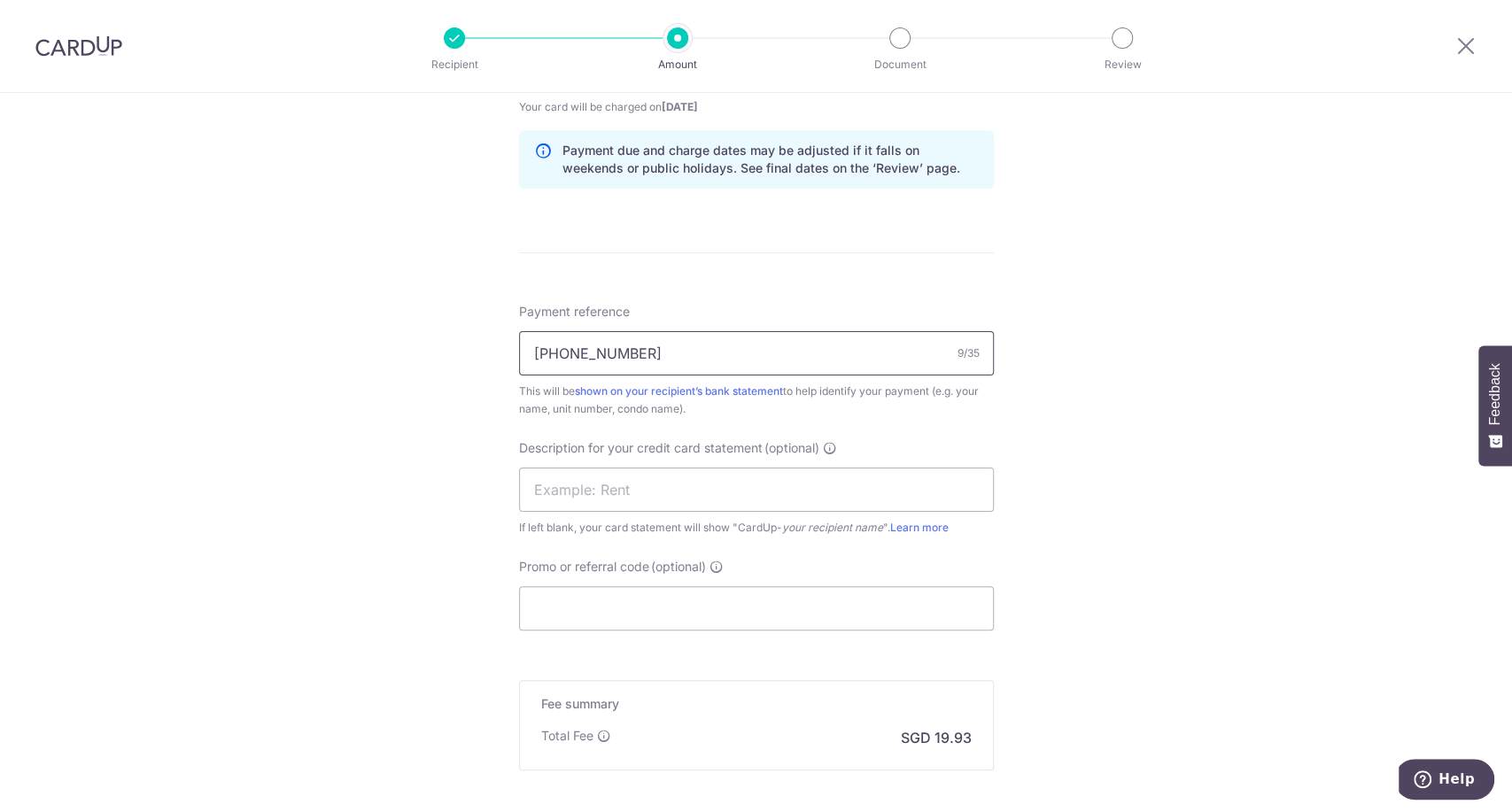
scroll to position [889, 0]
paste input "BOFF185"
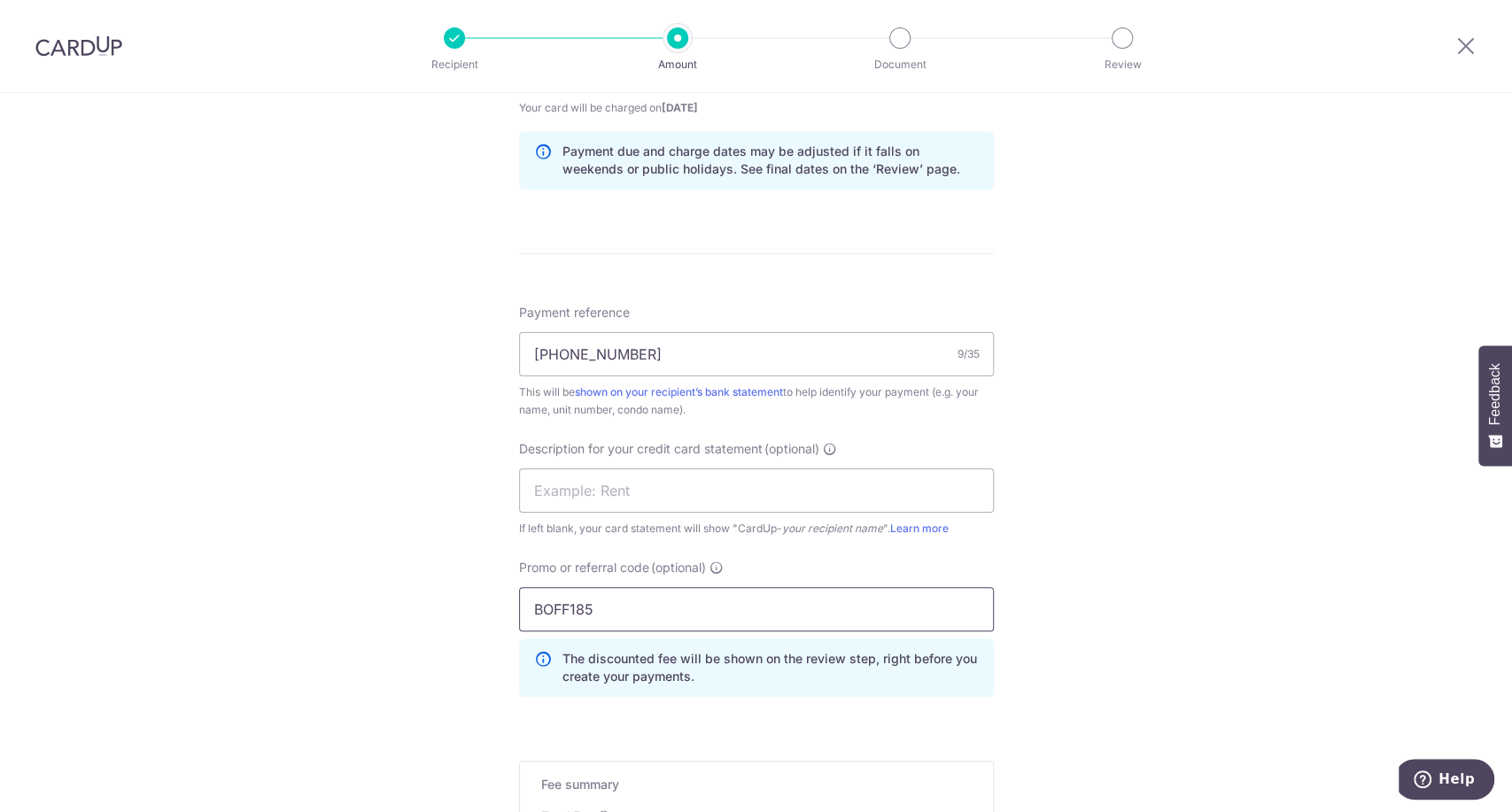
click at [673, 611] on input "BOFF185" at bounding box center [756, 609] width 475 height 45
type input "BOFF185"
click at [653, 488] on input "text" at bounding box center [756, 491] width 475 height 45
type input "wc2376"
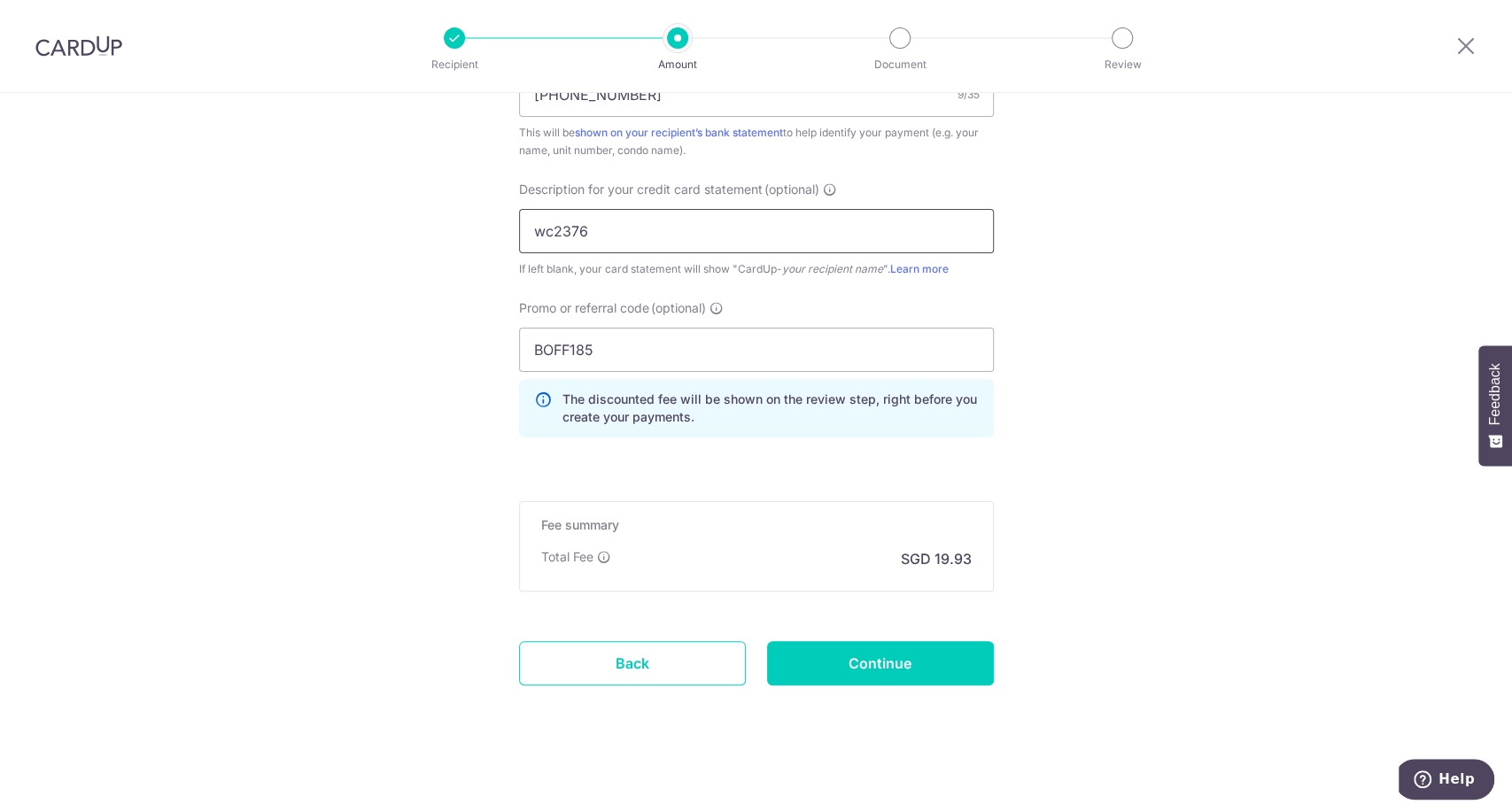
scroll to position [1152, 0]
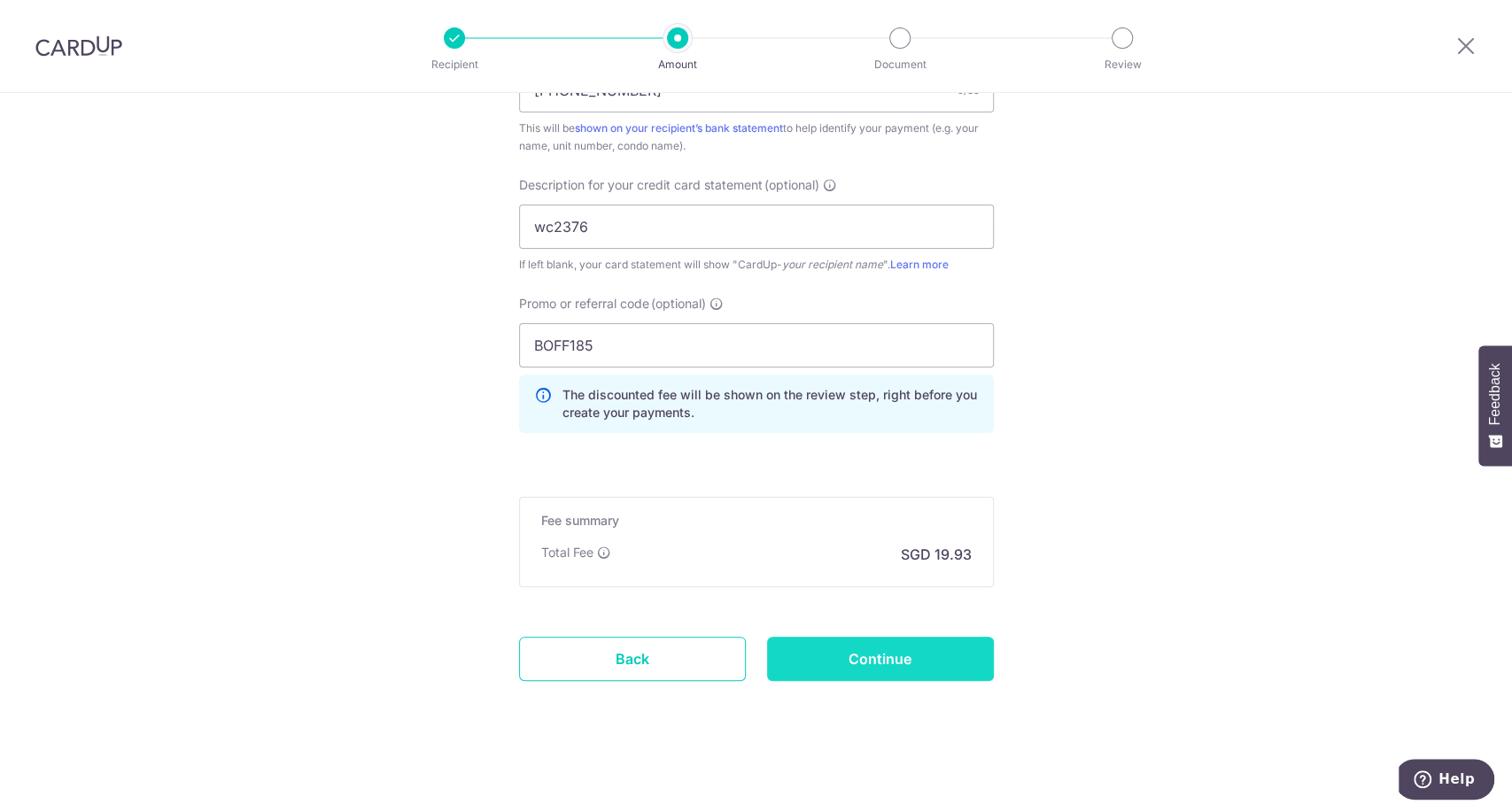
click at [882, 648] on input "Continue" at bounding box center [881, 659] width 227 height 45
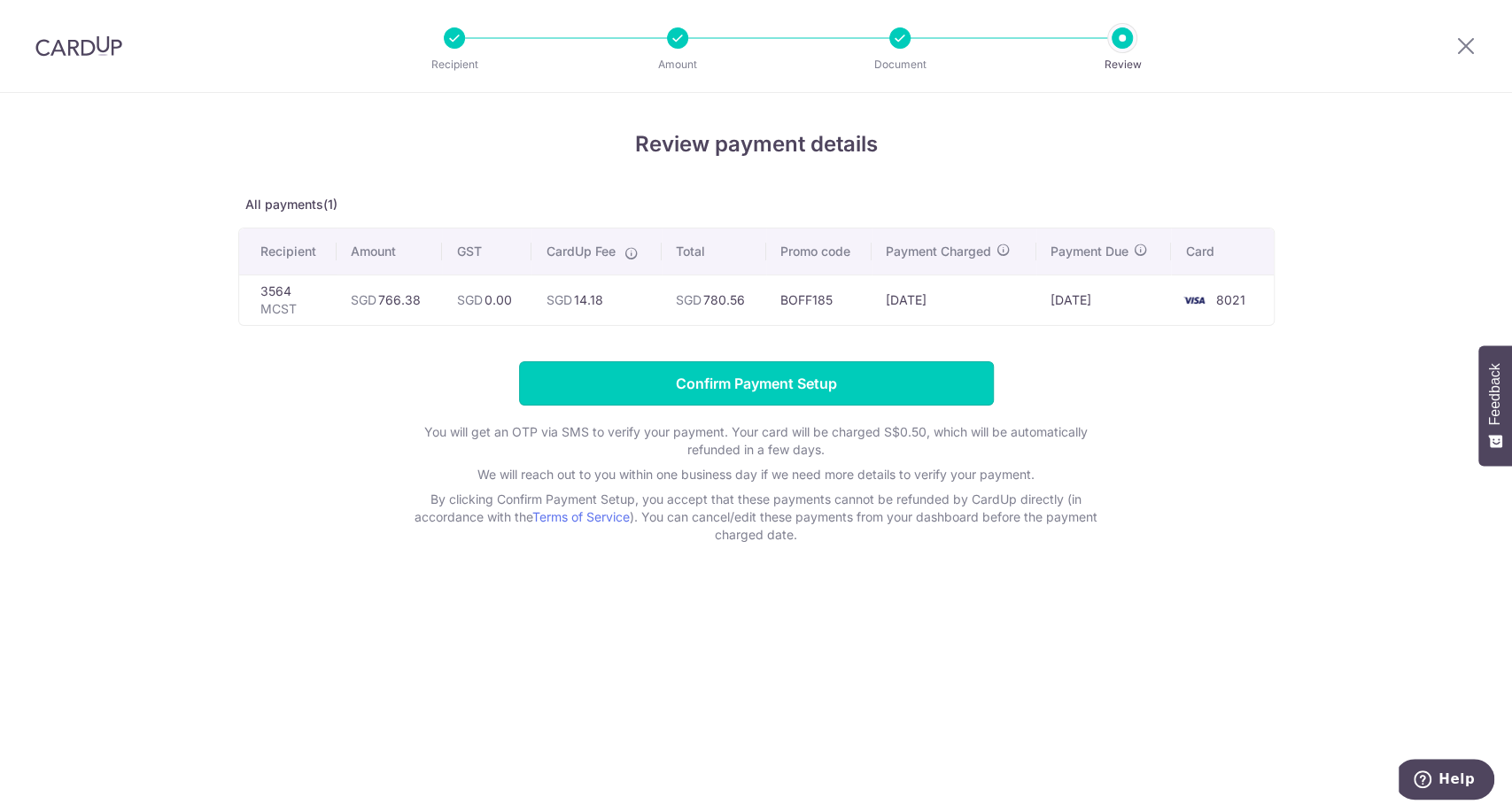
click at [804, 384] on input "Confirm Payment Setup" at bounding box center [756, 383] width 475 height 45
